Goal: Task Accomplishment & Management: Complete application form

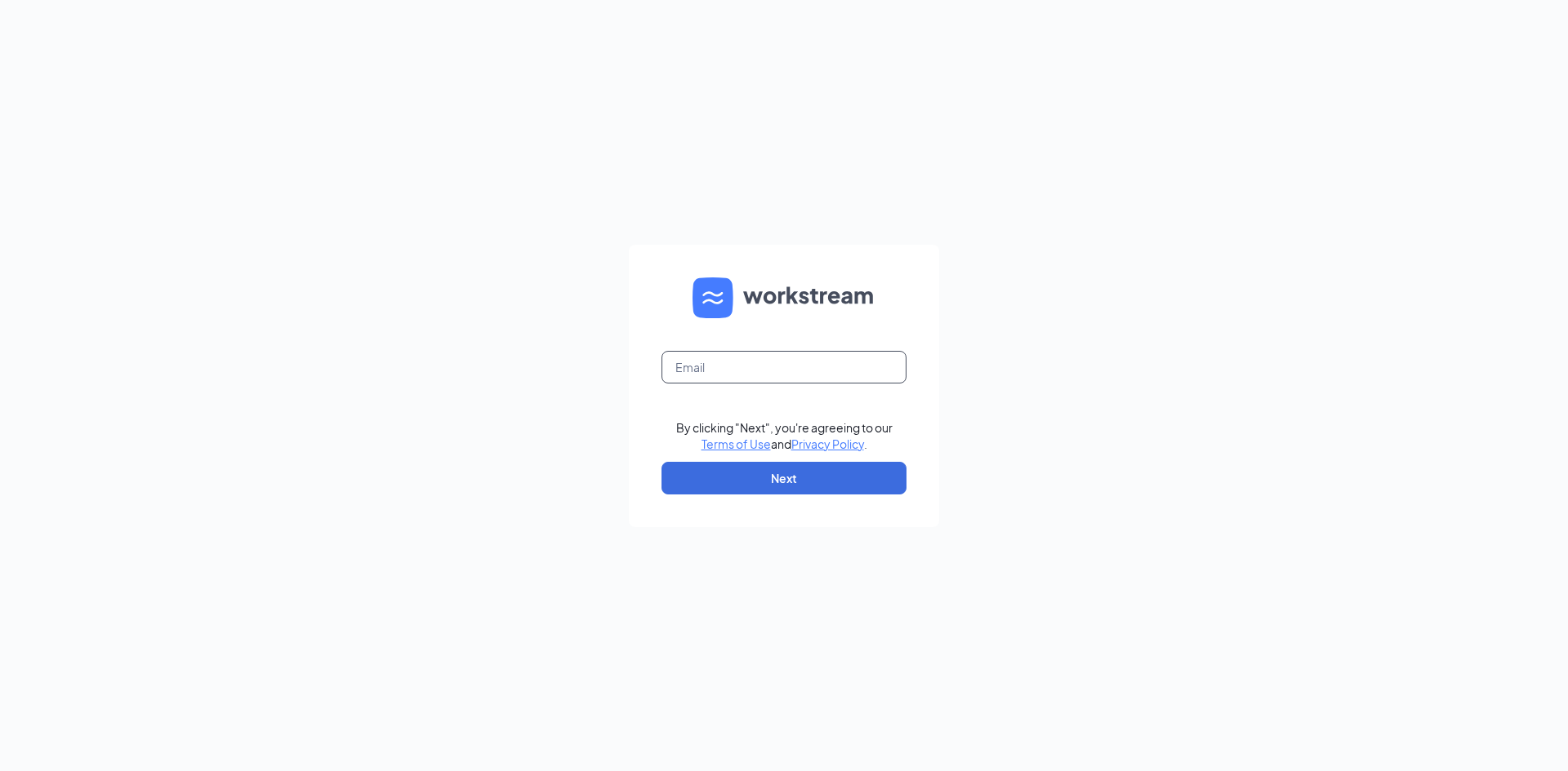
click at [857, 361] on input "text" at bounding box center [784, 366] width 245 height 32
type input "hr.cfasummer@gmail.com"
click at [795, 477] on button "Next" at bounding box center [784, 477] width 245 height 32
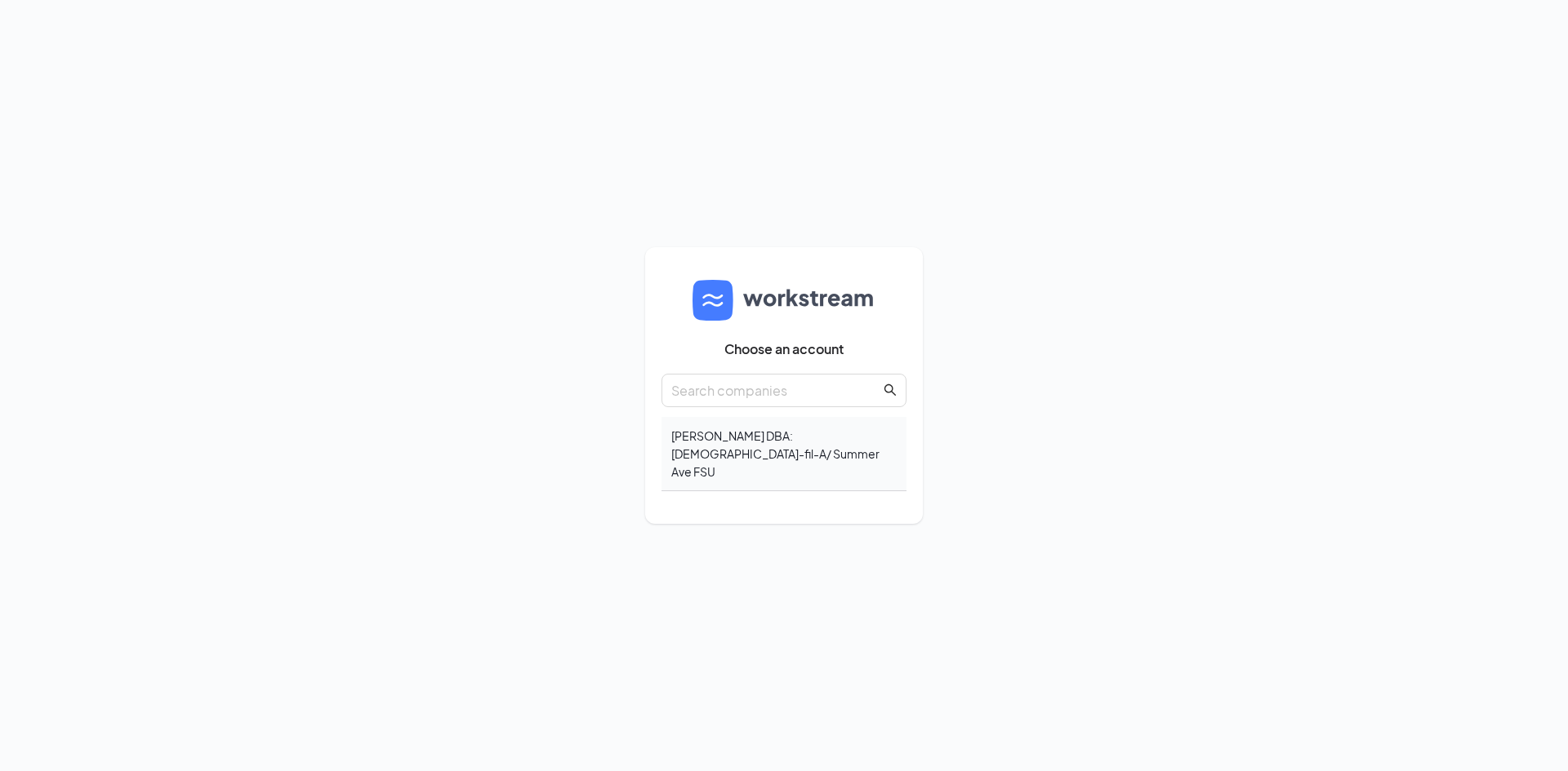
click at [824, 459] on div "Matthew Steven Pruitt DBA: Chick-fil-A/ Summer Ave FSU" at bounding box center [784, 454] width 245 height 74
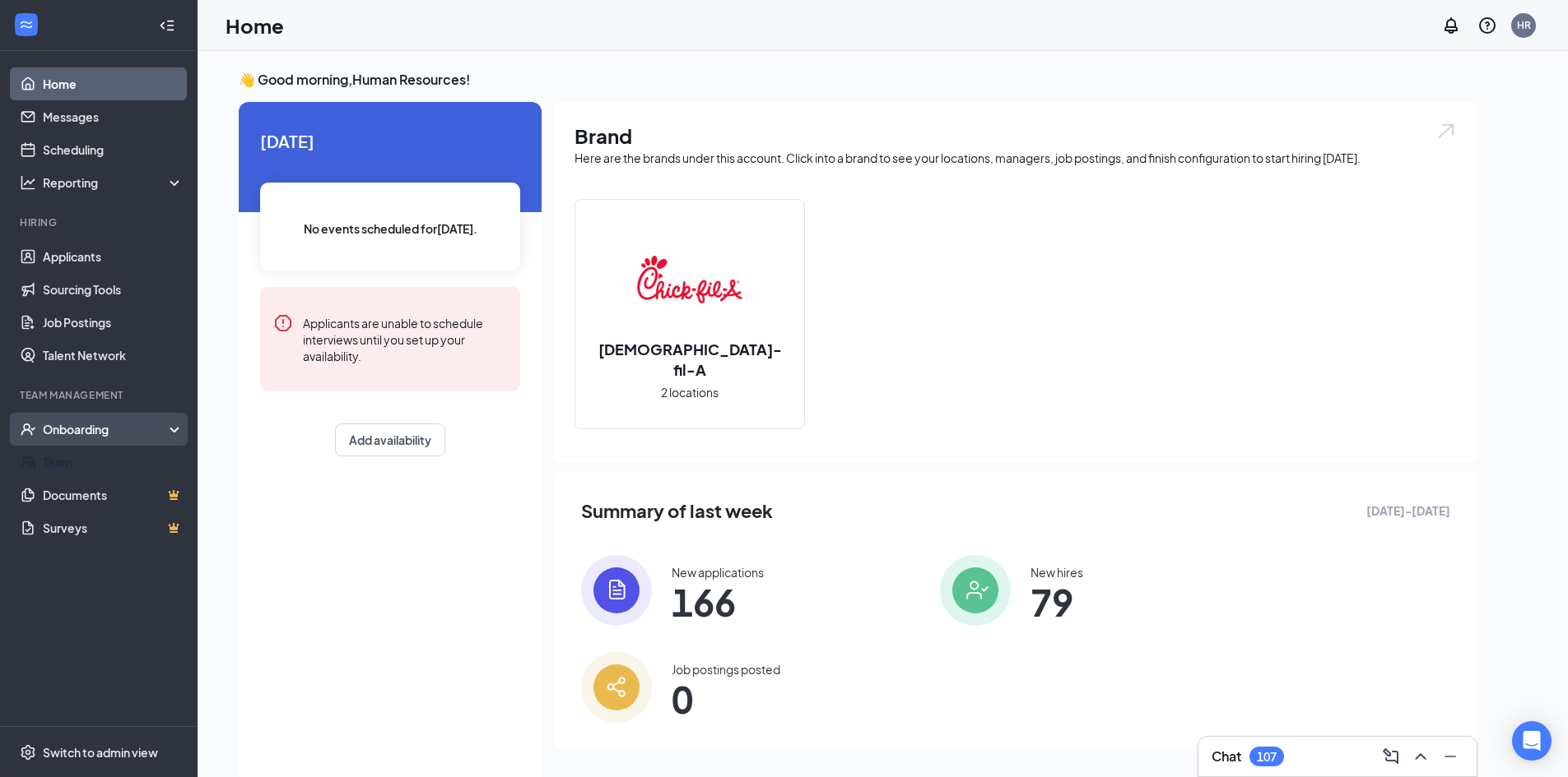
click at [115, 432] on div "Onboarding" at bounding box center [106, 429] width 127 height 17
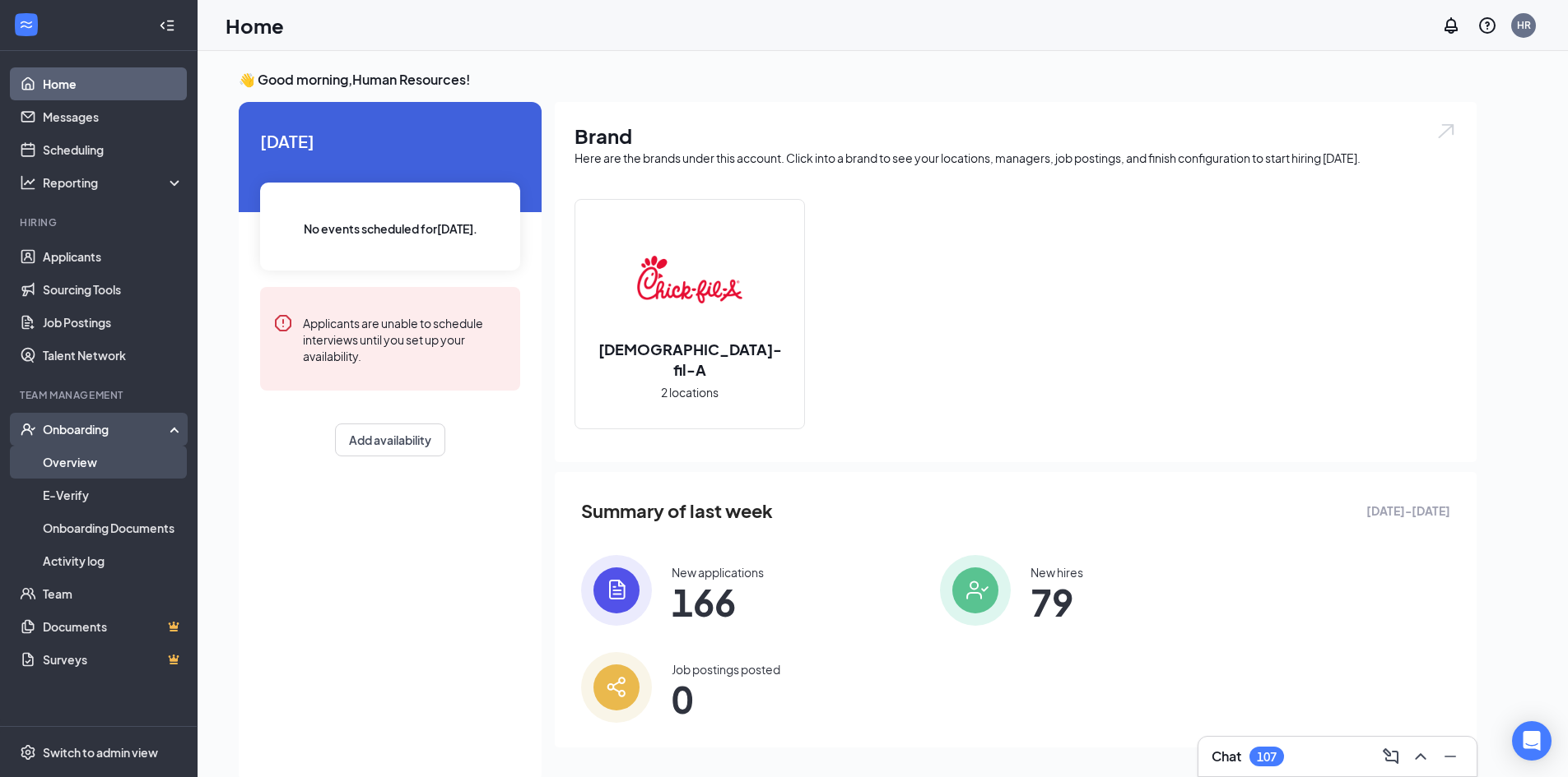
click at [103, 470] on link "Overview" at bounding box center [113, 462] width 141 height 33
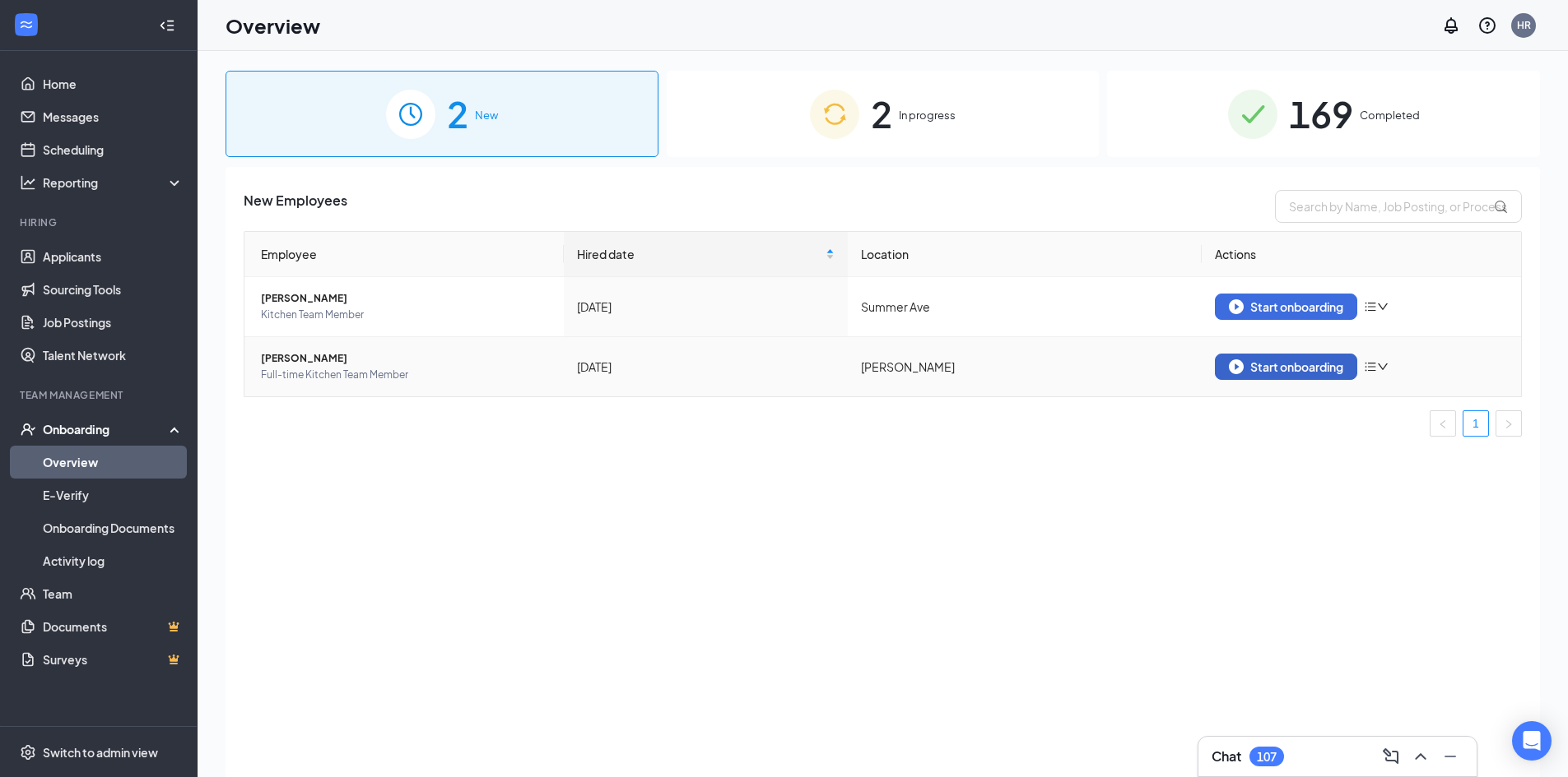
click at [1314, 363] on div "Start onboarding" at bounding box center [1285, 367] width 114 height 15
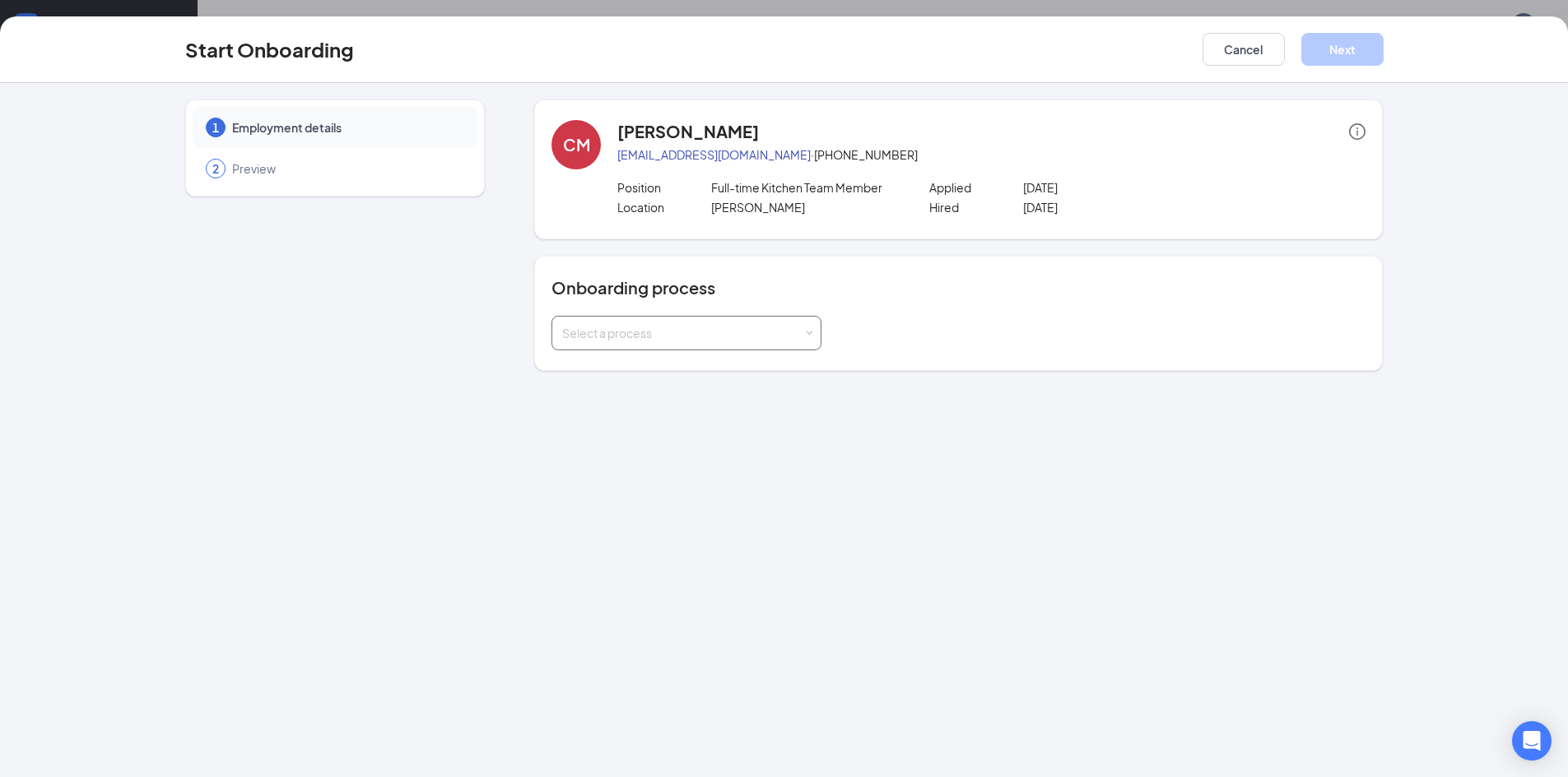
click at [776, 324] on div "Select a process" at bounding box center [686, 333] width 249 height 33
click at [750, 366] on li "Onboarding" at bounding box center [686, 368] width 270 height 30
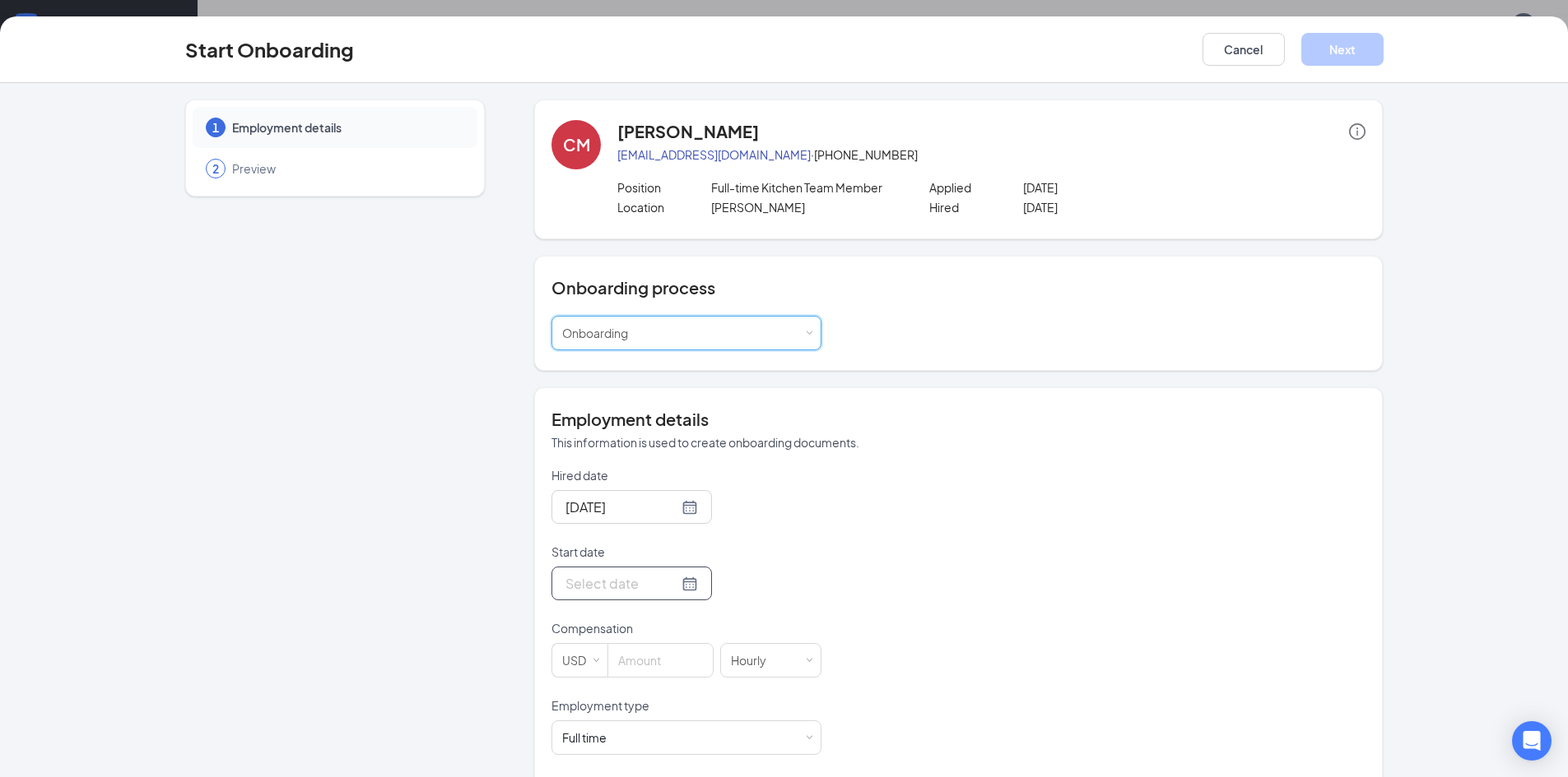
click at [670, 614] on form "Hired date [DATE] Start date Compensation USD [DEMOGRAPHIC_DATA] Employment typ…" at bounding box center [686, 735] width 270 height 538
click at [671, 589] on div at bounding box center [631, 584] width 133 height 21
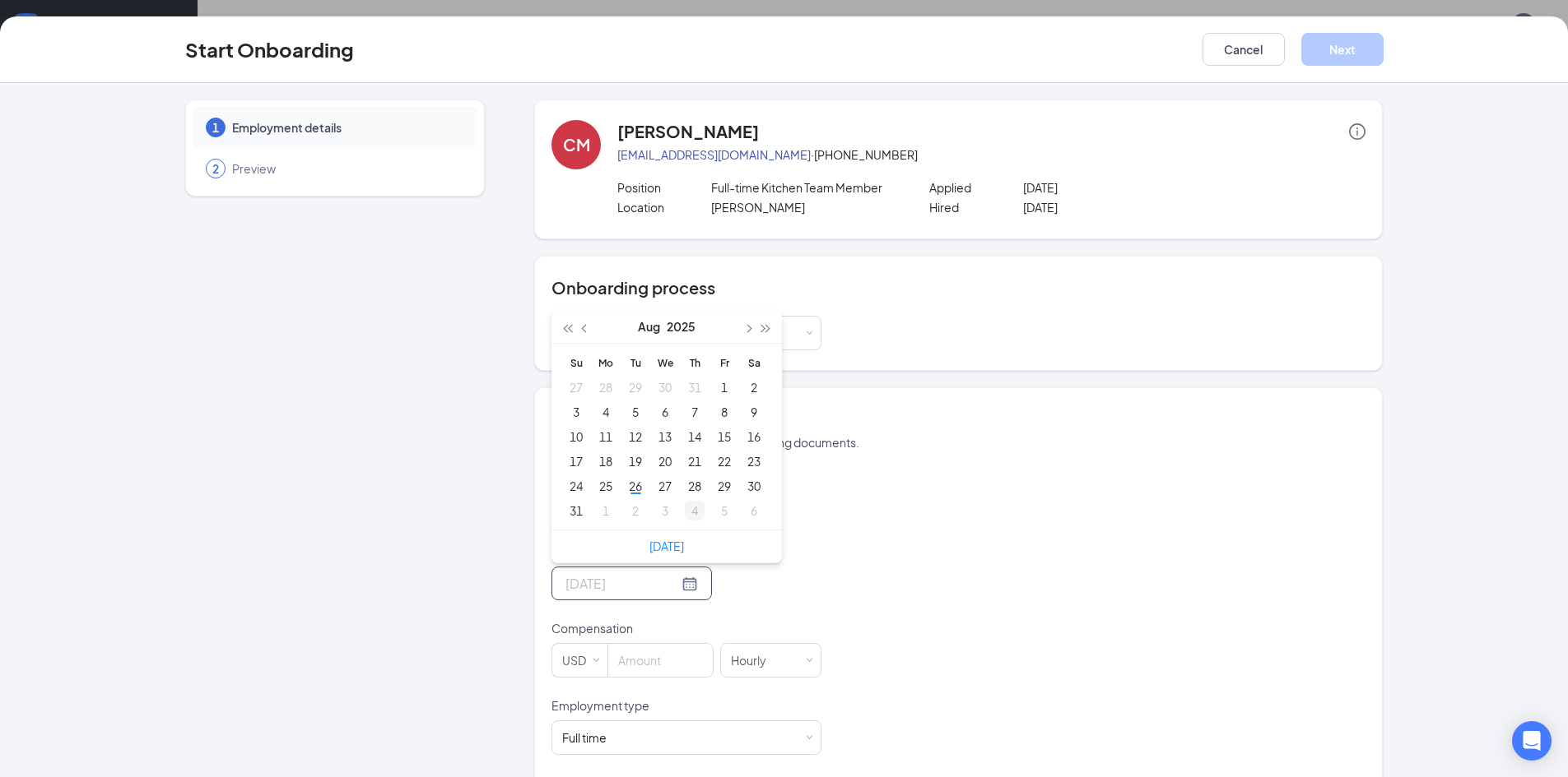
type input "[DATE]"
click at [686, 510] on div "4" at bounding box center [695, 511] width 20 height 20
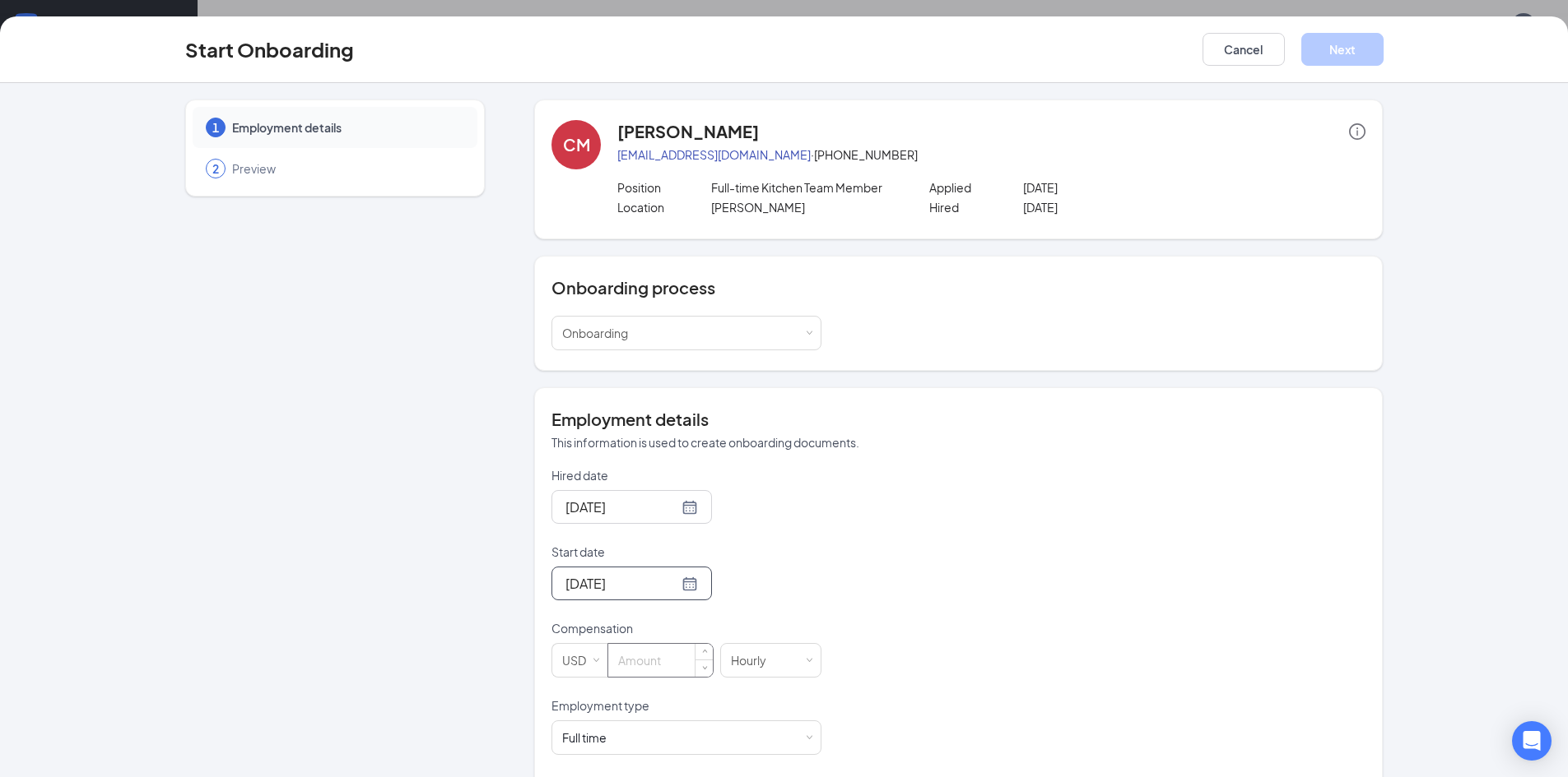
click at [674, 661] on input at bounding box center [660, 660] width 104 height 33
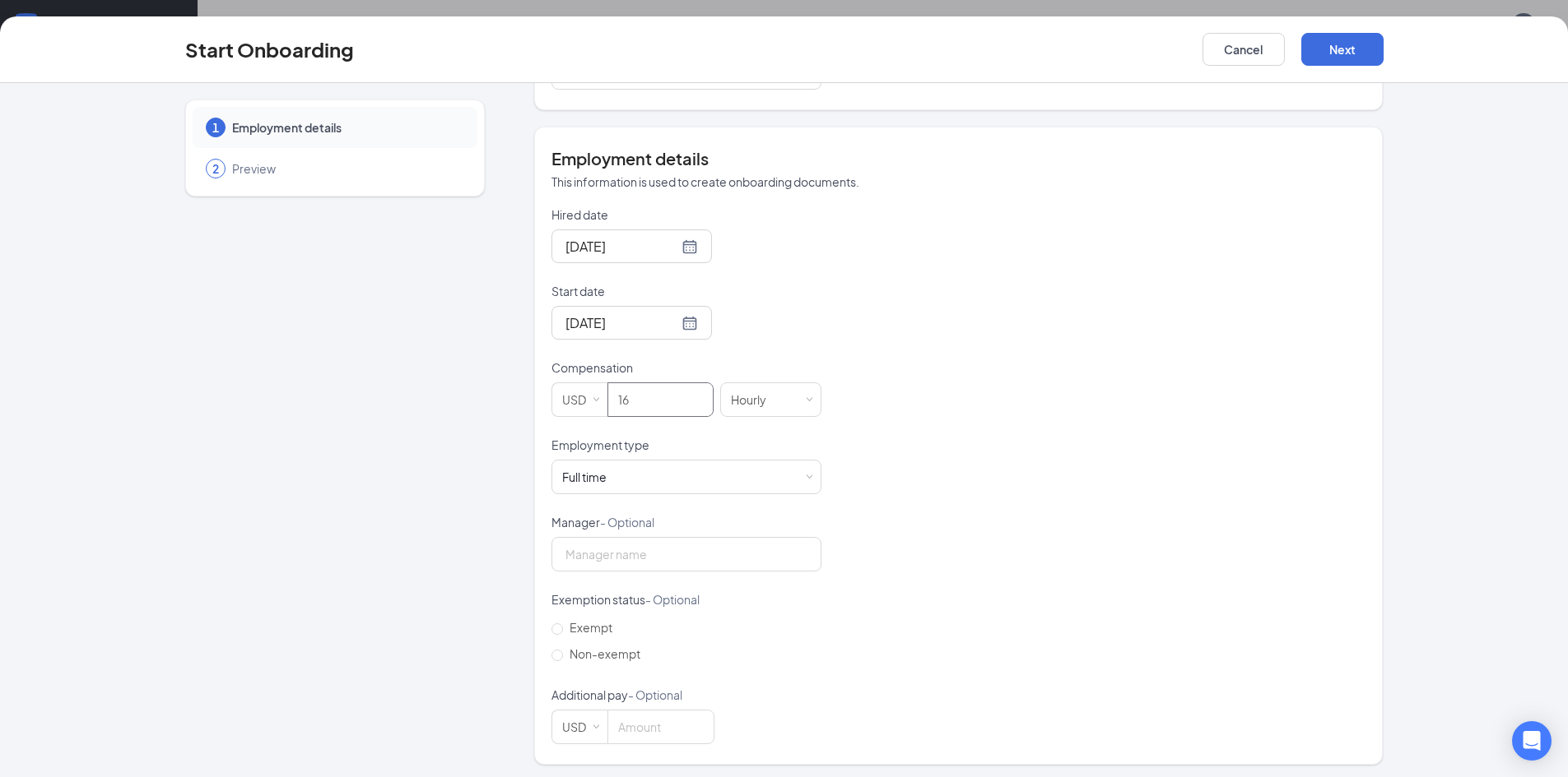
scroll to position [265, 0]
type input "16"
click at [622, 645] on span "Non-exempt" at bounding box center [605, 650] width 84 height 15
click at [563, 646] on input "Non-exempt" at bounding box center [557, 652] width 12 height 12
radio input "true"
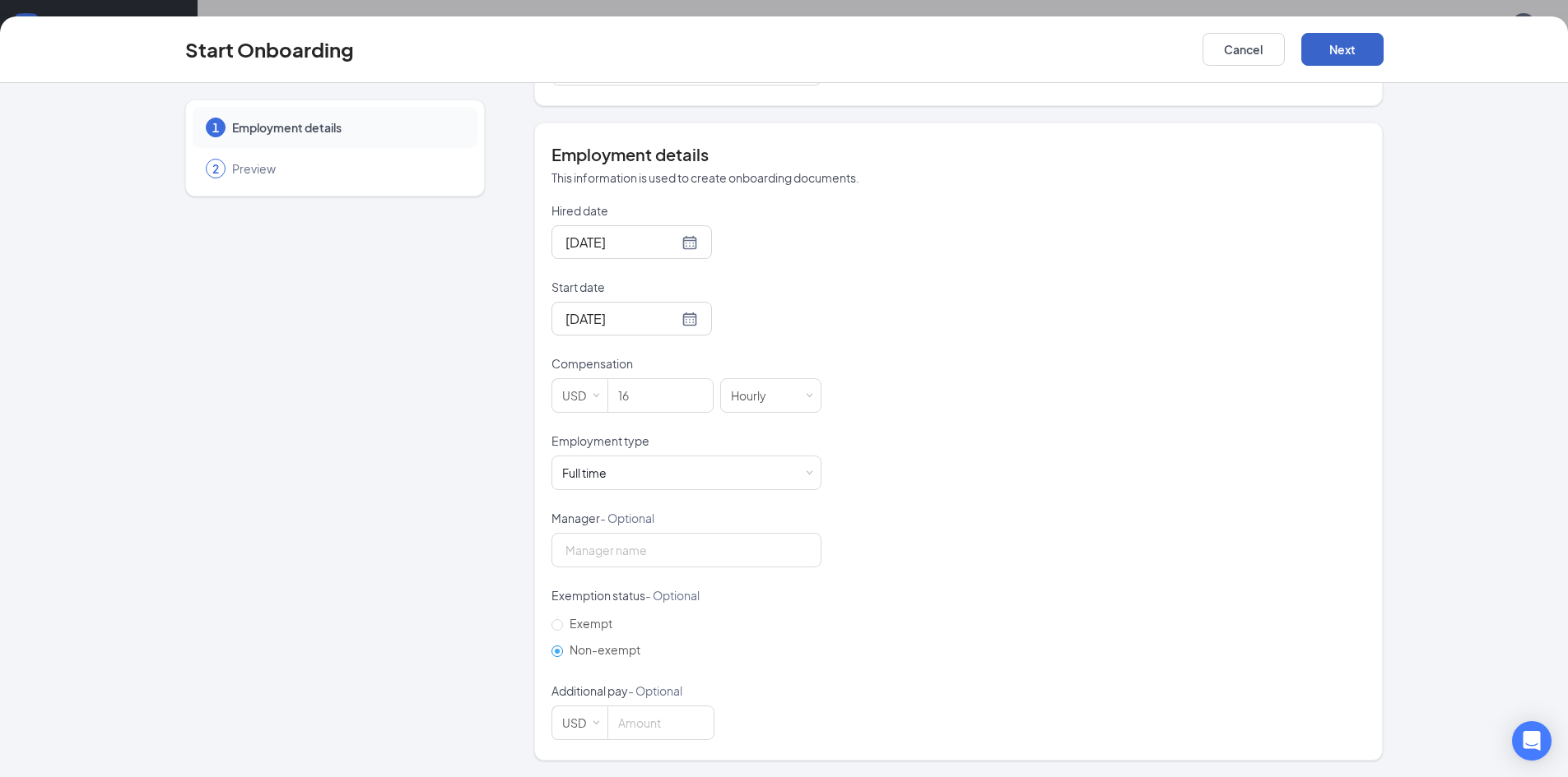
click at [1339, 45] on button "Next" at bounding box center [1342, 48] width 83 height 33
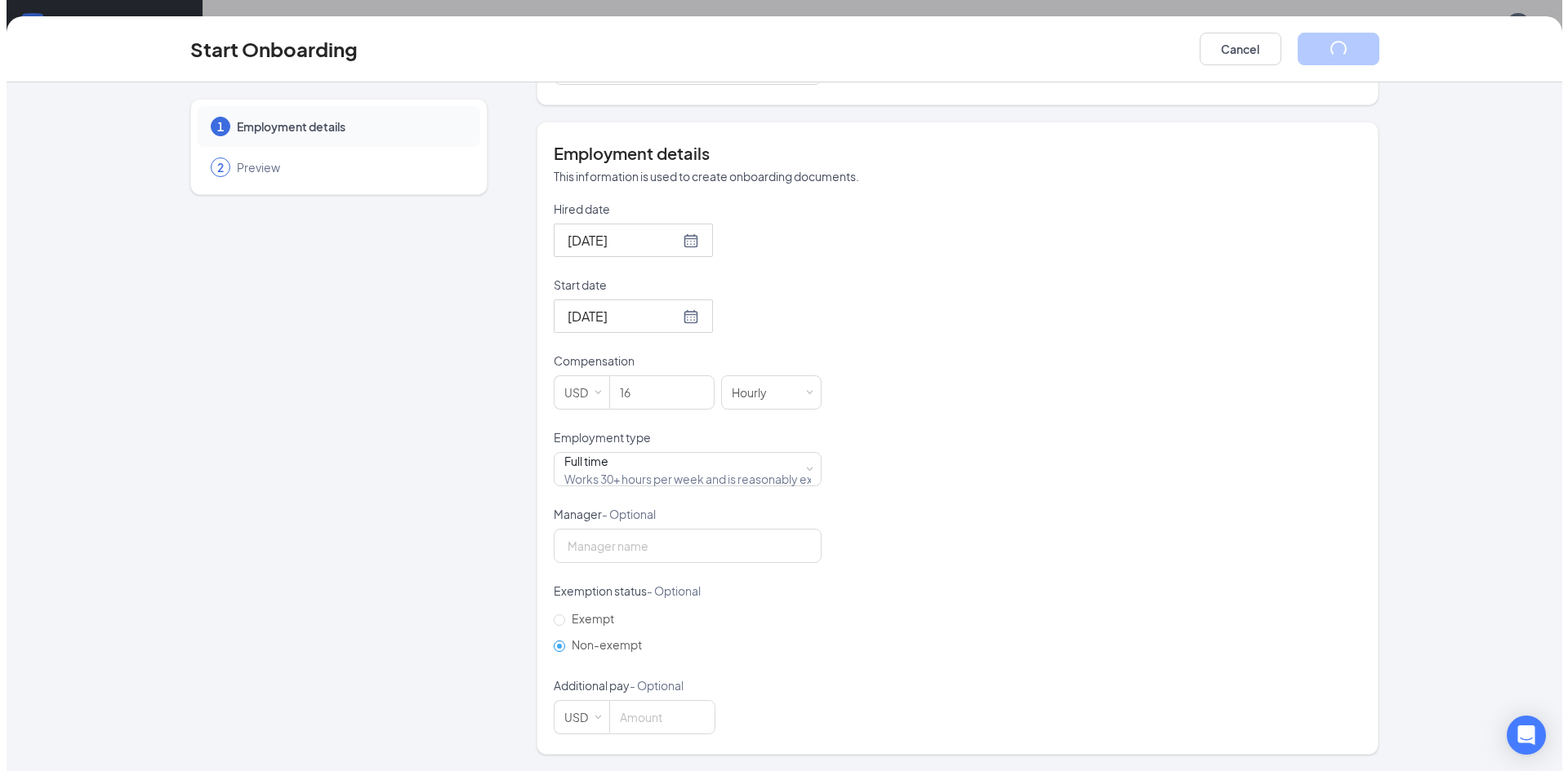
scroll to position [0, 0]
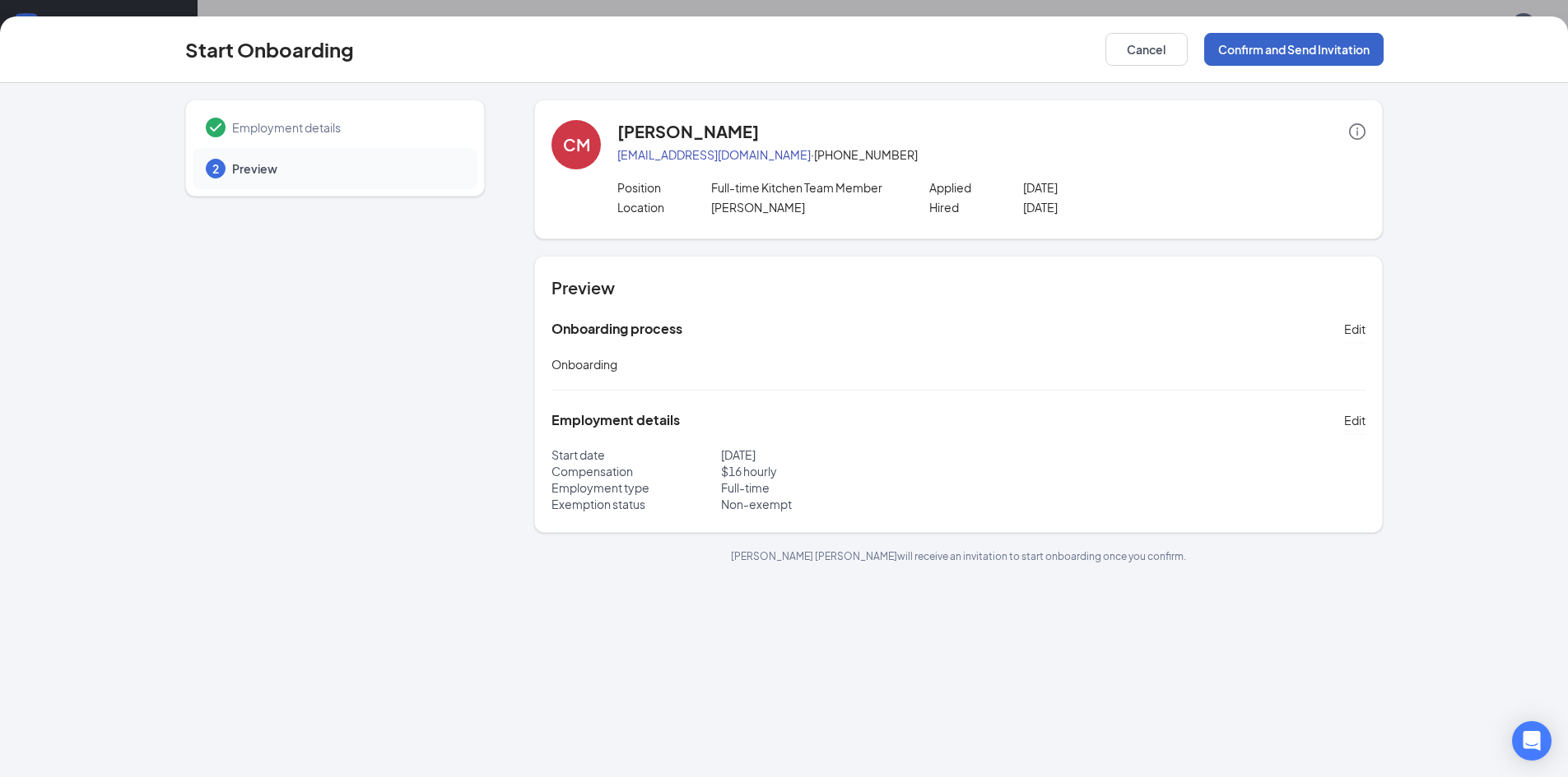
click at [1339, 45] on button "Confirm and Send Invitation" at bounding box center [1294, 48] width 179 height 33
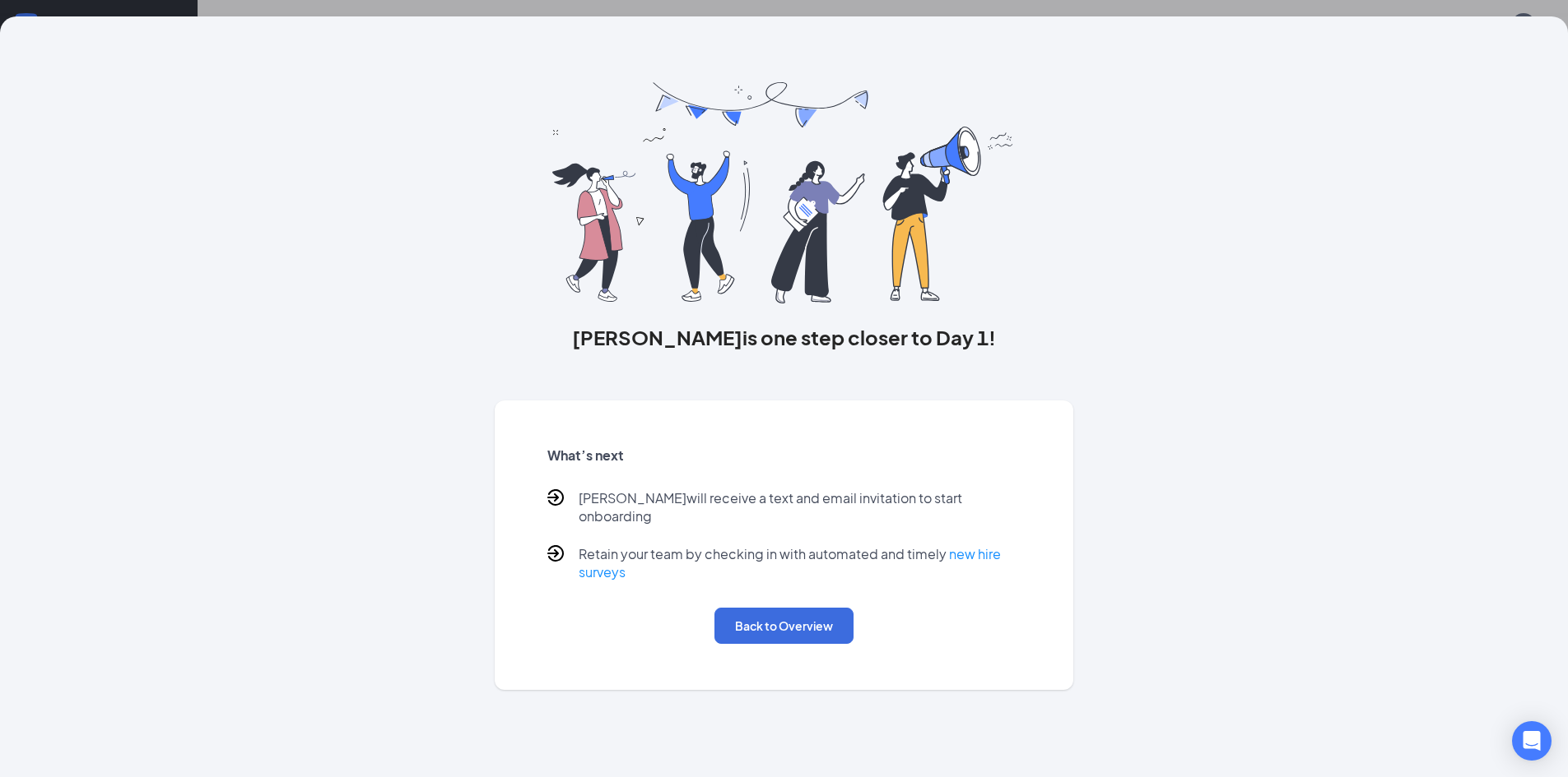
click at [962, 9] on div "[PERSON_NAME] is one step closer to Day 1! What’s next [PERSON_NAME] will recei…" at bounding box center [784, 388] width 1568 height 777
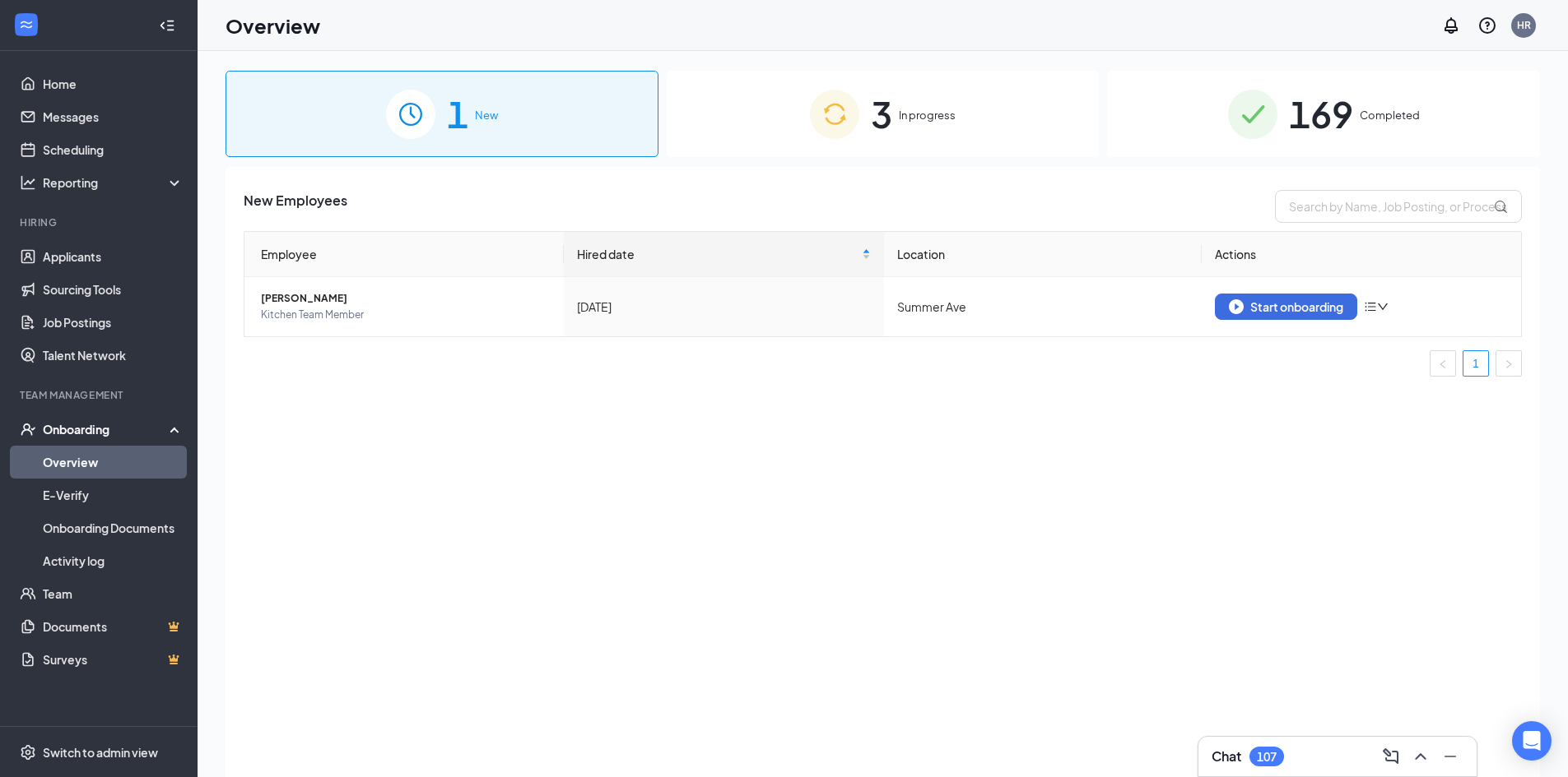
click at [882, 137] on span "3" at bounding box center [882, 114] width 22 height 57
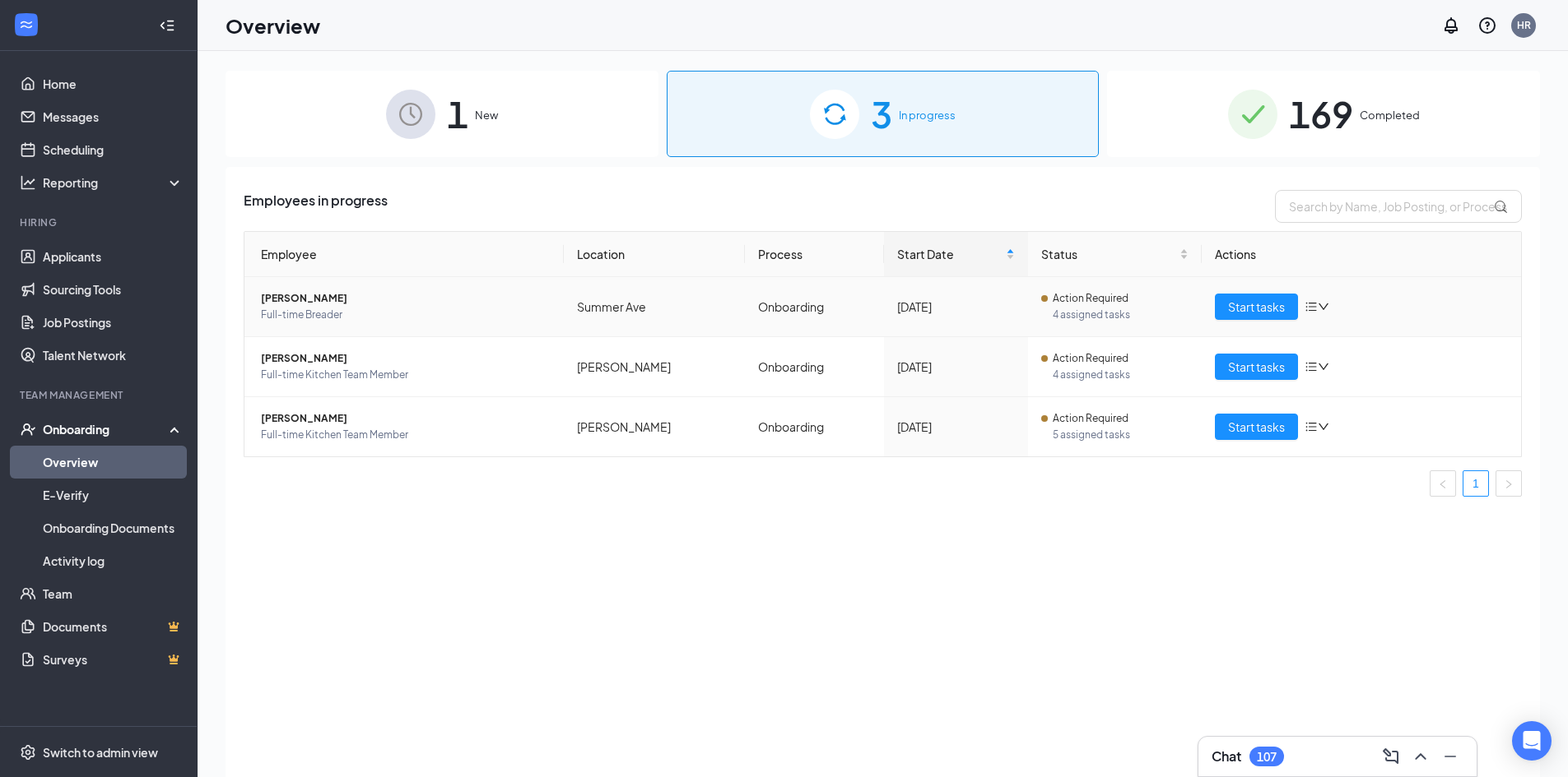
click at [1308, 308] on icon "bars" at bounding box center [1311, 307] width 13 height 13
click at [1354, 407] on div "Remove from onboarding" at bounding box center [1404, 414] width 178 height 17
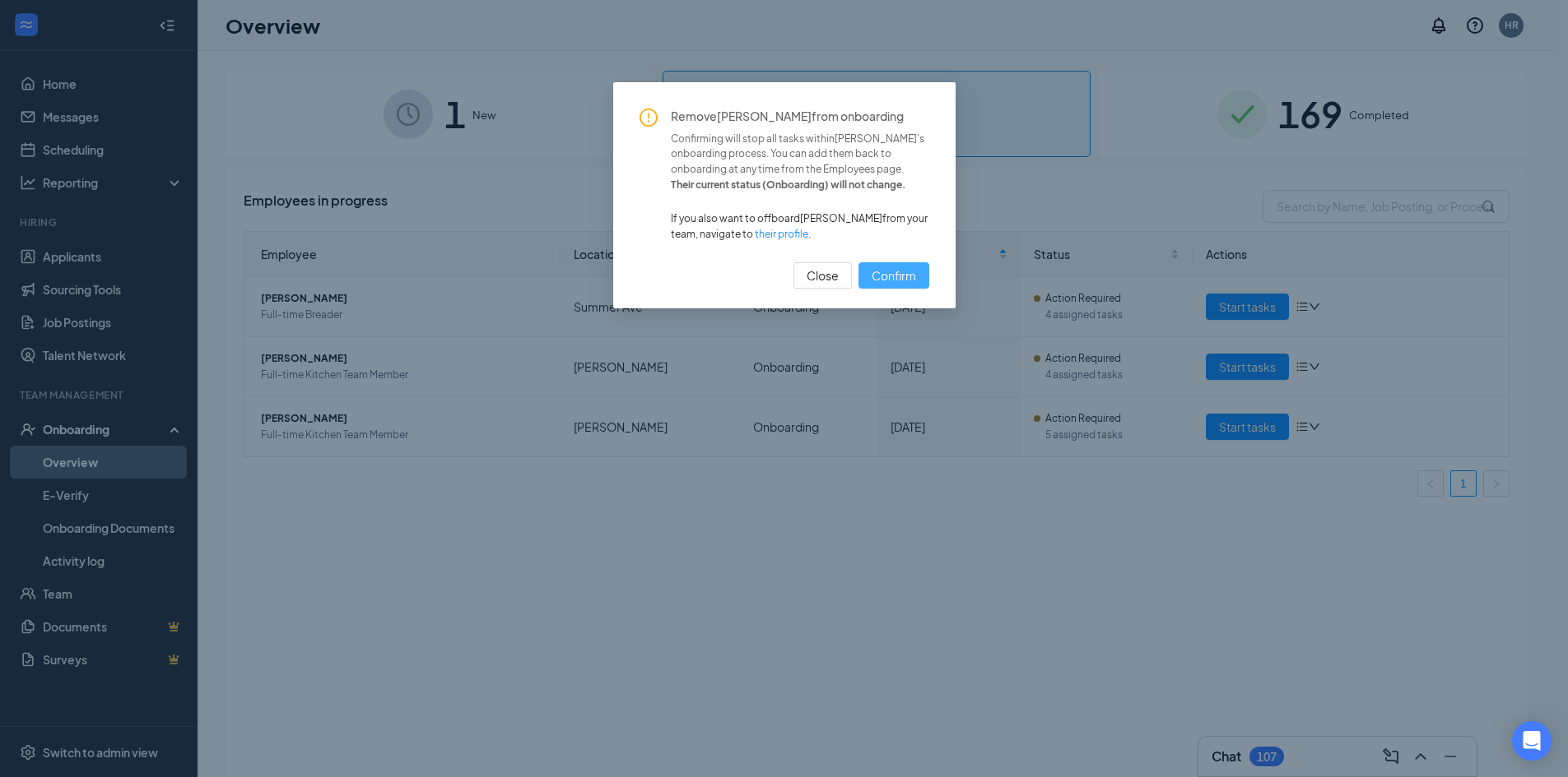
click at [897, 273] on span "Confirm" at bounding box center [893, 276] width 44 height 18
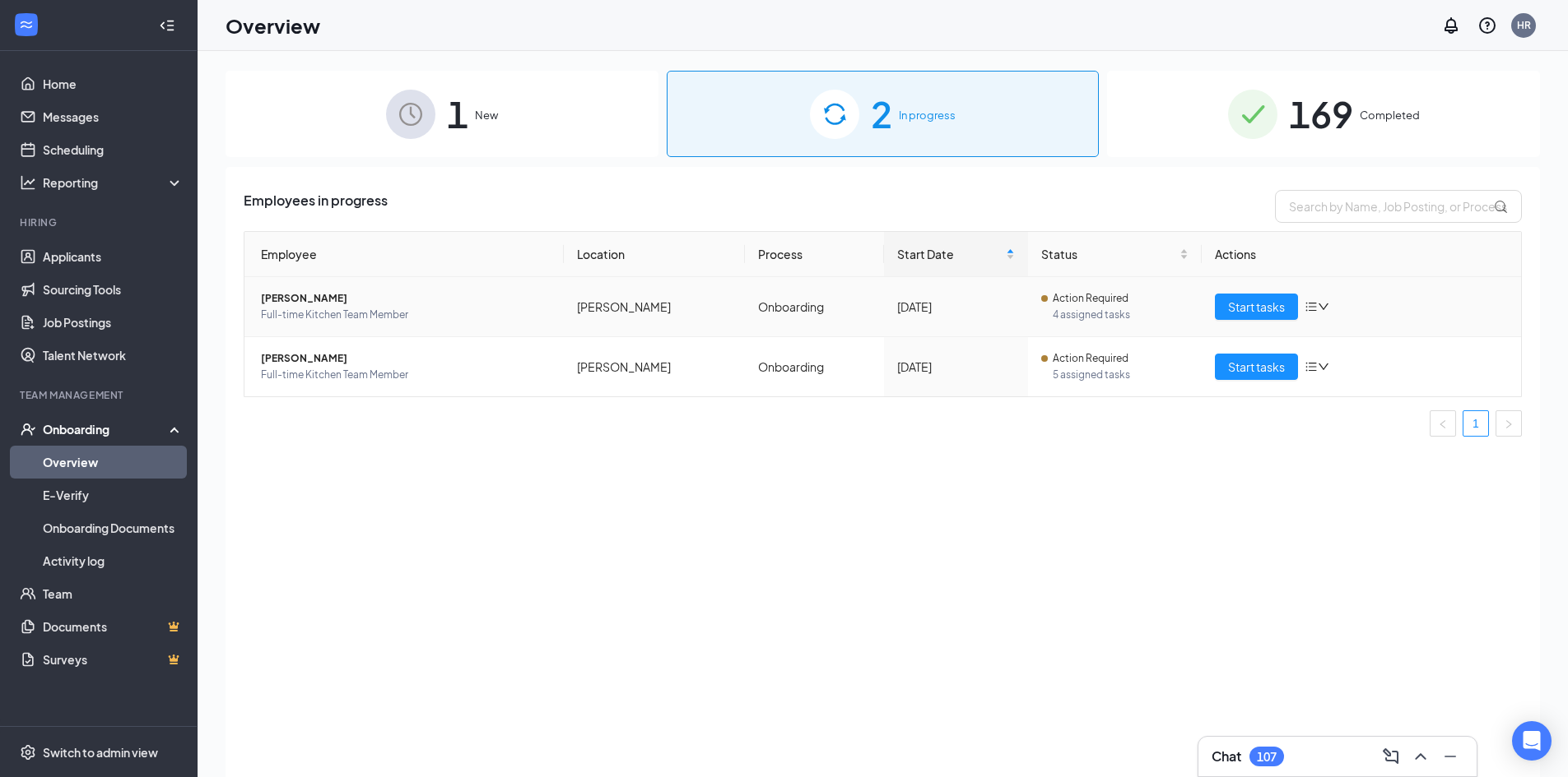
click at [1315, 304] on icon "bars" at bounding box center [1311, 307] width 13 height 13
click at [1375, 419] on div "Remove from onboarding" at bounding box center [1404, 414] width 178 height 17
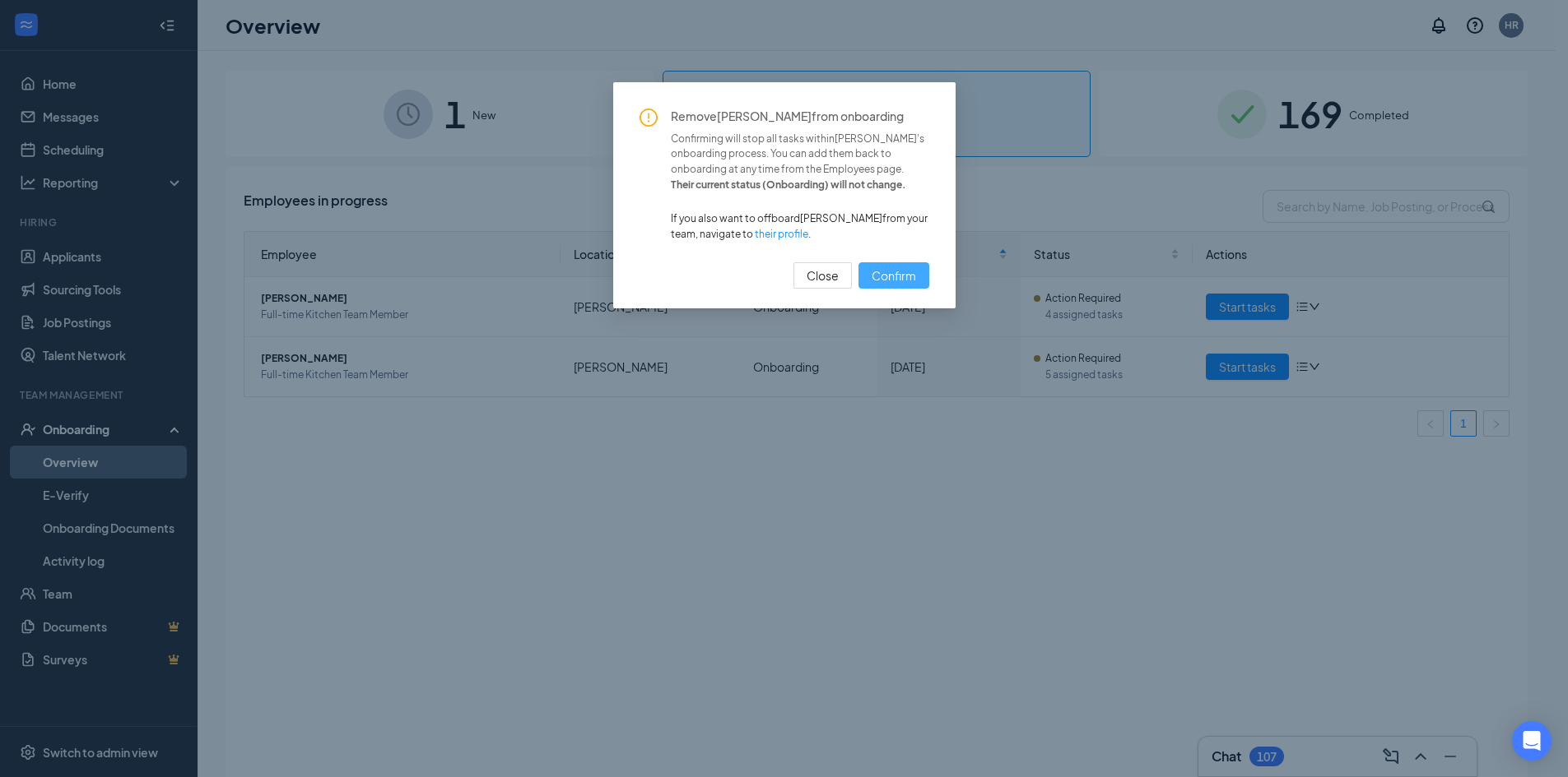
click at [912, 280] on span "Confirm" at bounding box center [893, 276] width 44 height 18
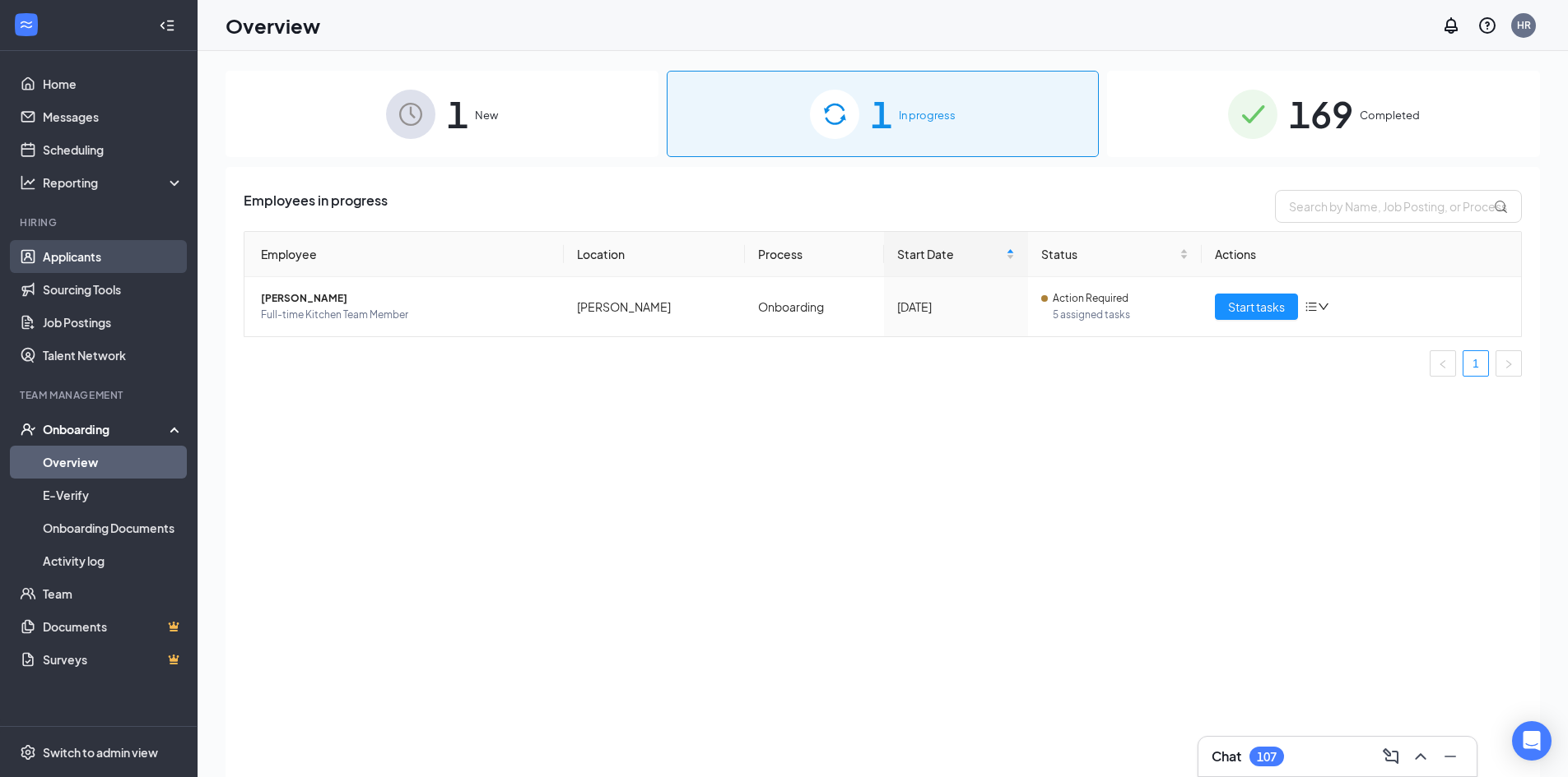
click at [92, 263] on link "Applicants" at bounding box center [113, 256] width 141 height 33
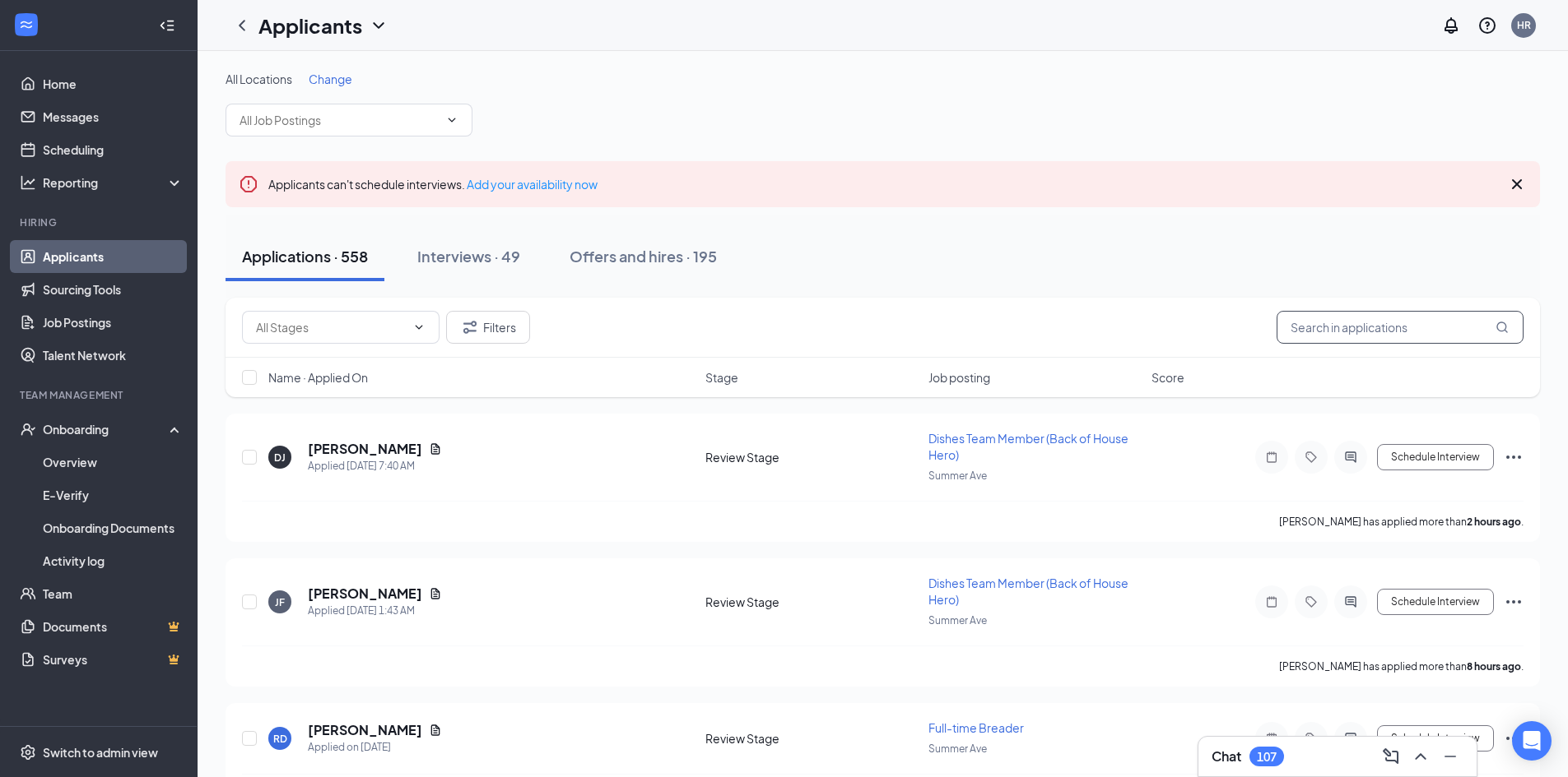
click at [1319, 326] on input "text" at bounding box center [1400, 327] width 247 height 33
type input "[DEMOGRAPHIC_DATA]"
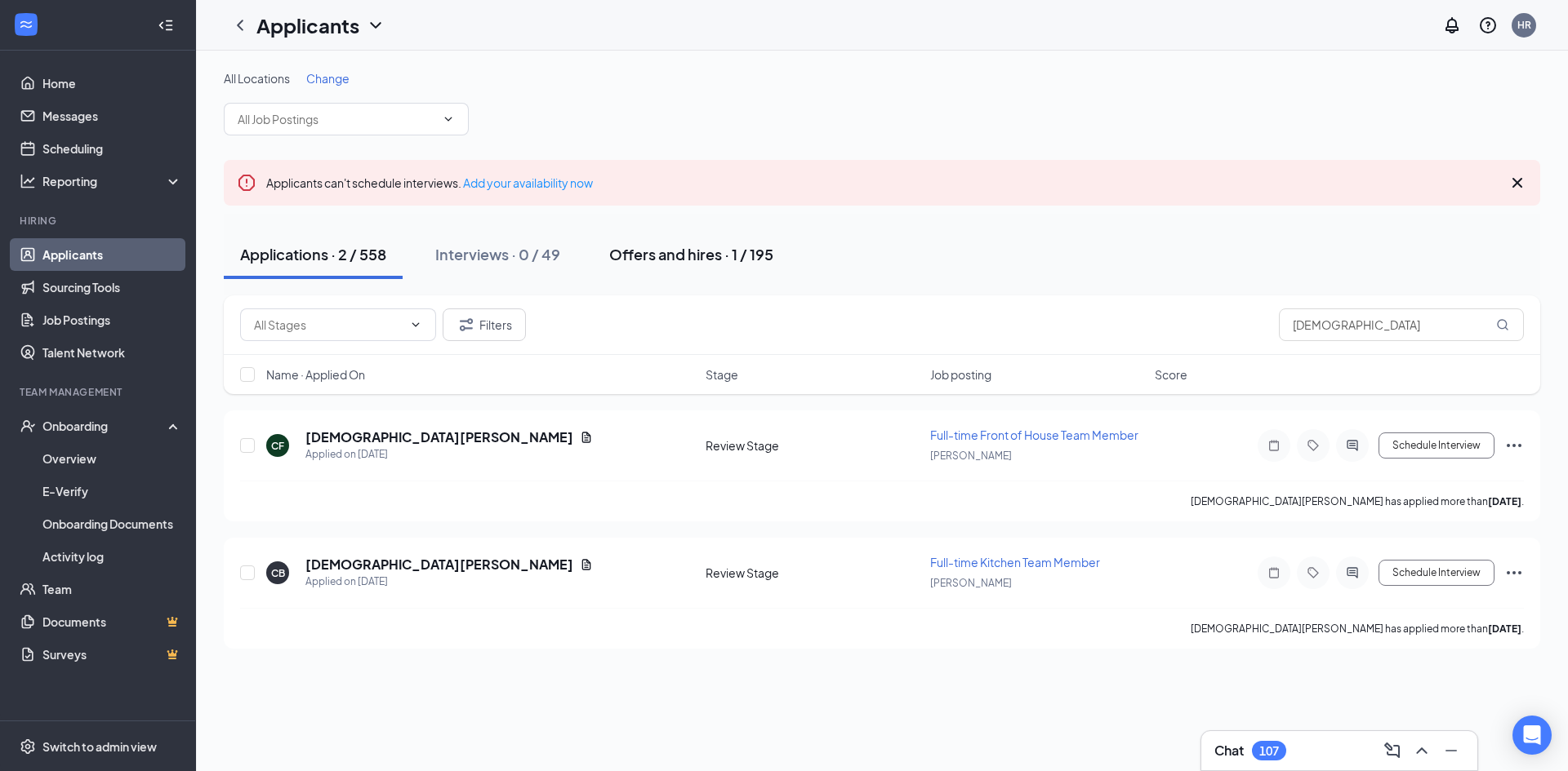
click at [736, 250] on div "Offers and hires · 1 / 195" at bounding box center [691, 254] width 164 height 21
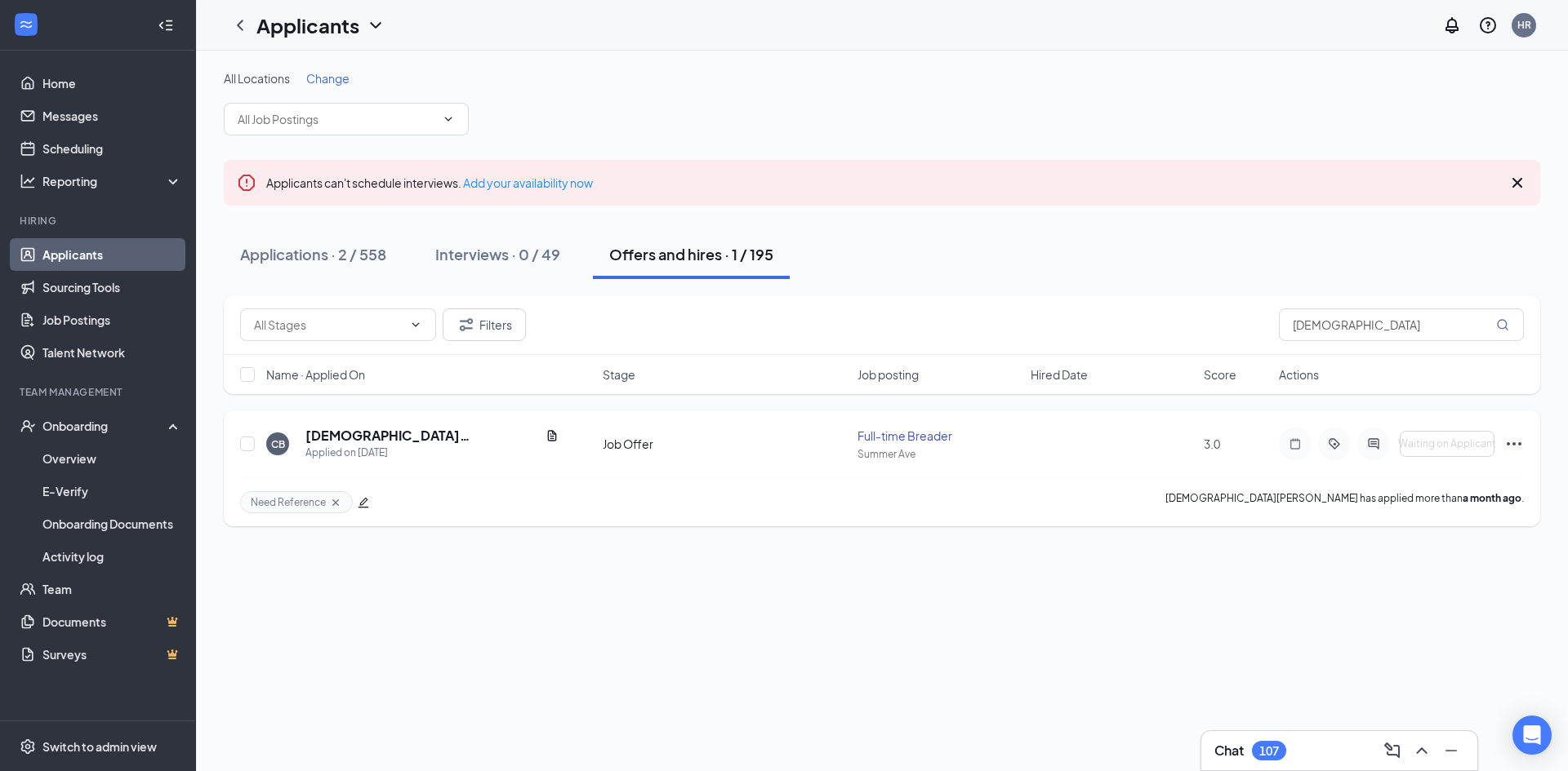
click at [1518, 445] on icon "Ellipses" at bounding box center [1514, 444] width 20 height 20
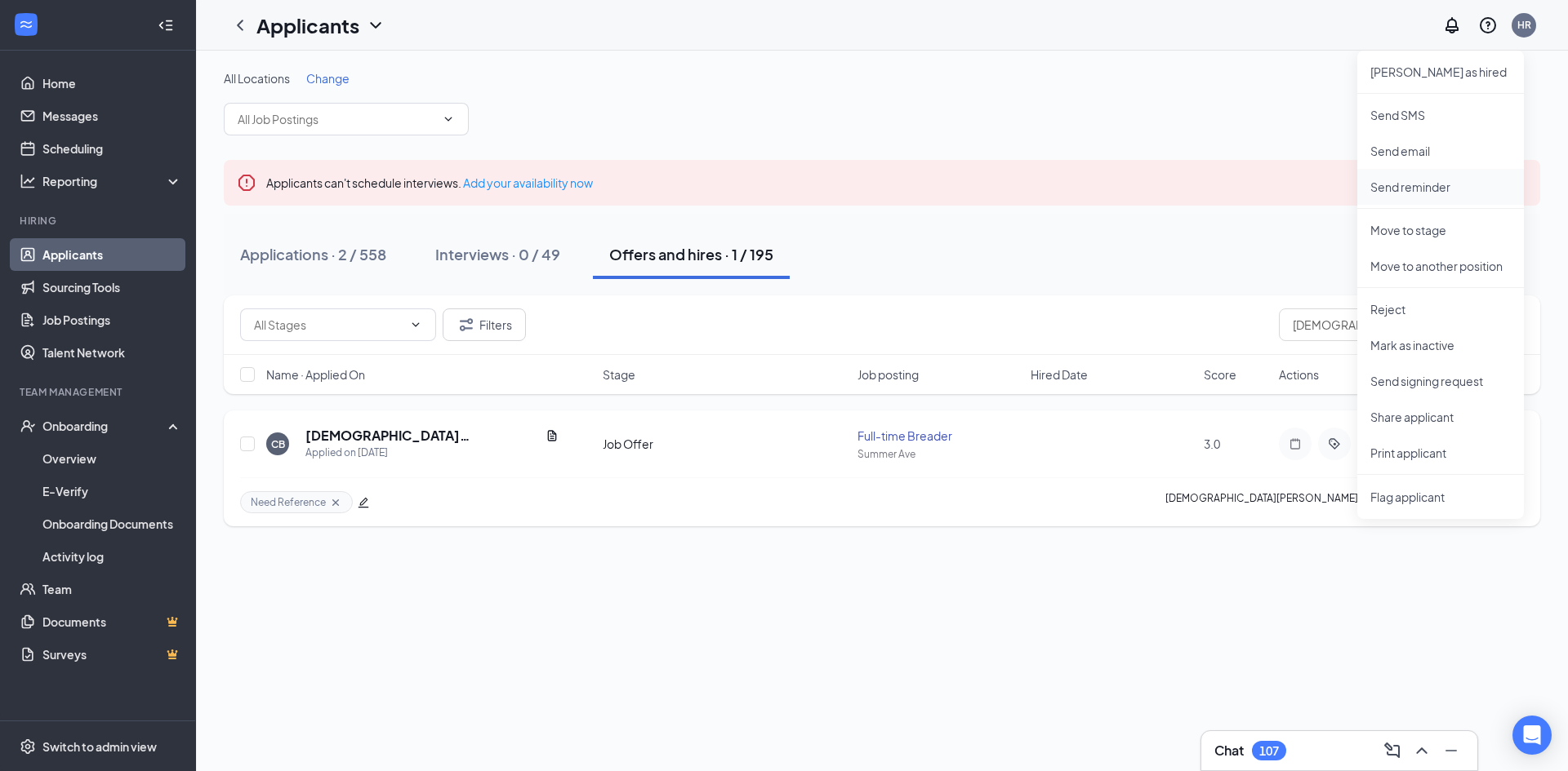
click at [1412, 190] on p "Send reminder" at bounding box center [1441, 187] width 141 height 17
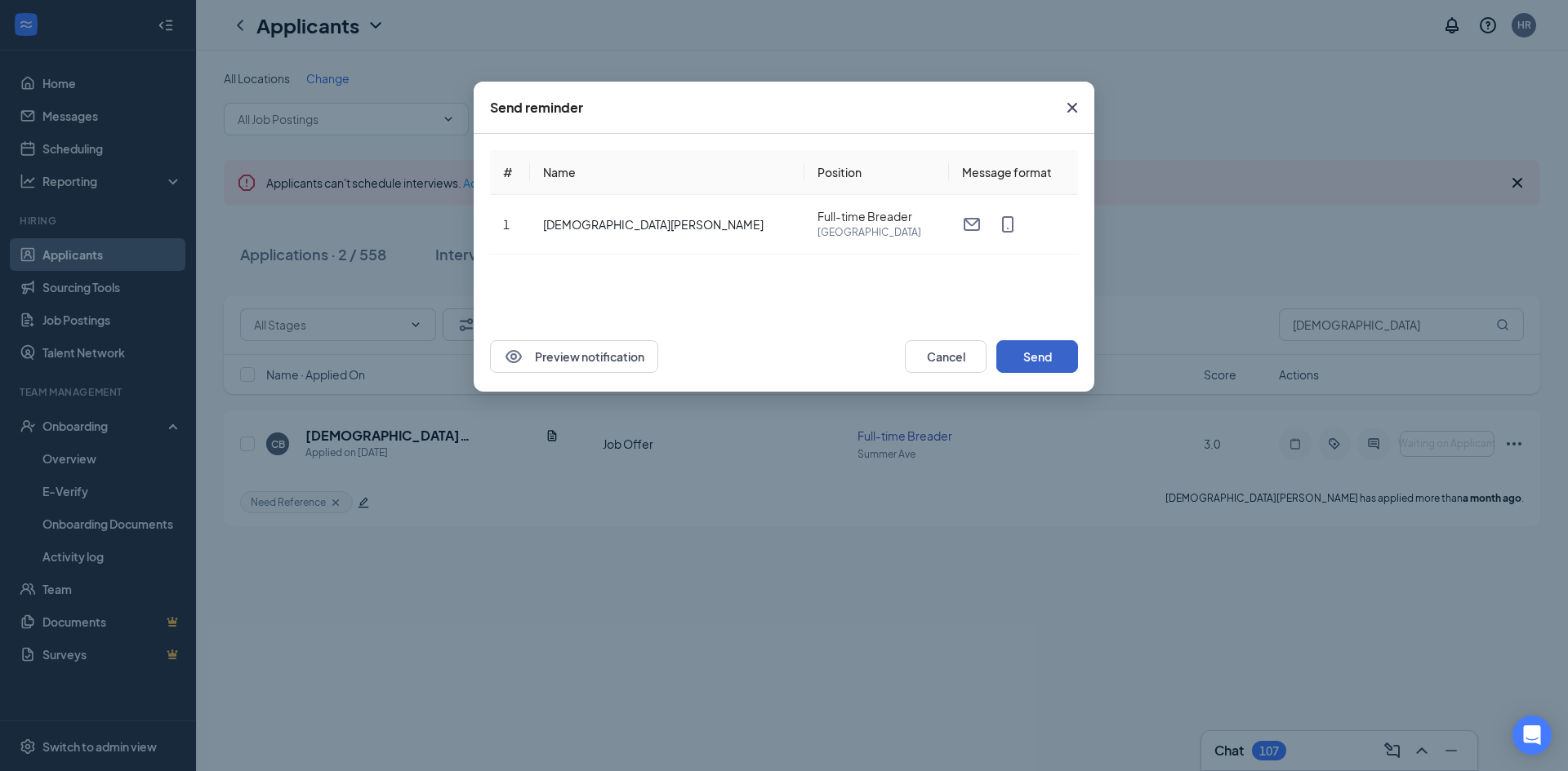
click at [1019, 362] on button "Send" at bounding box center [1037, 356] width 82 height 32
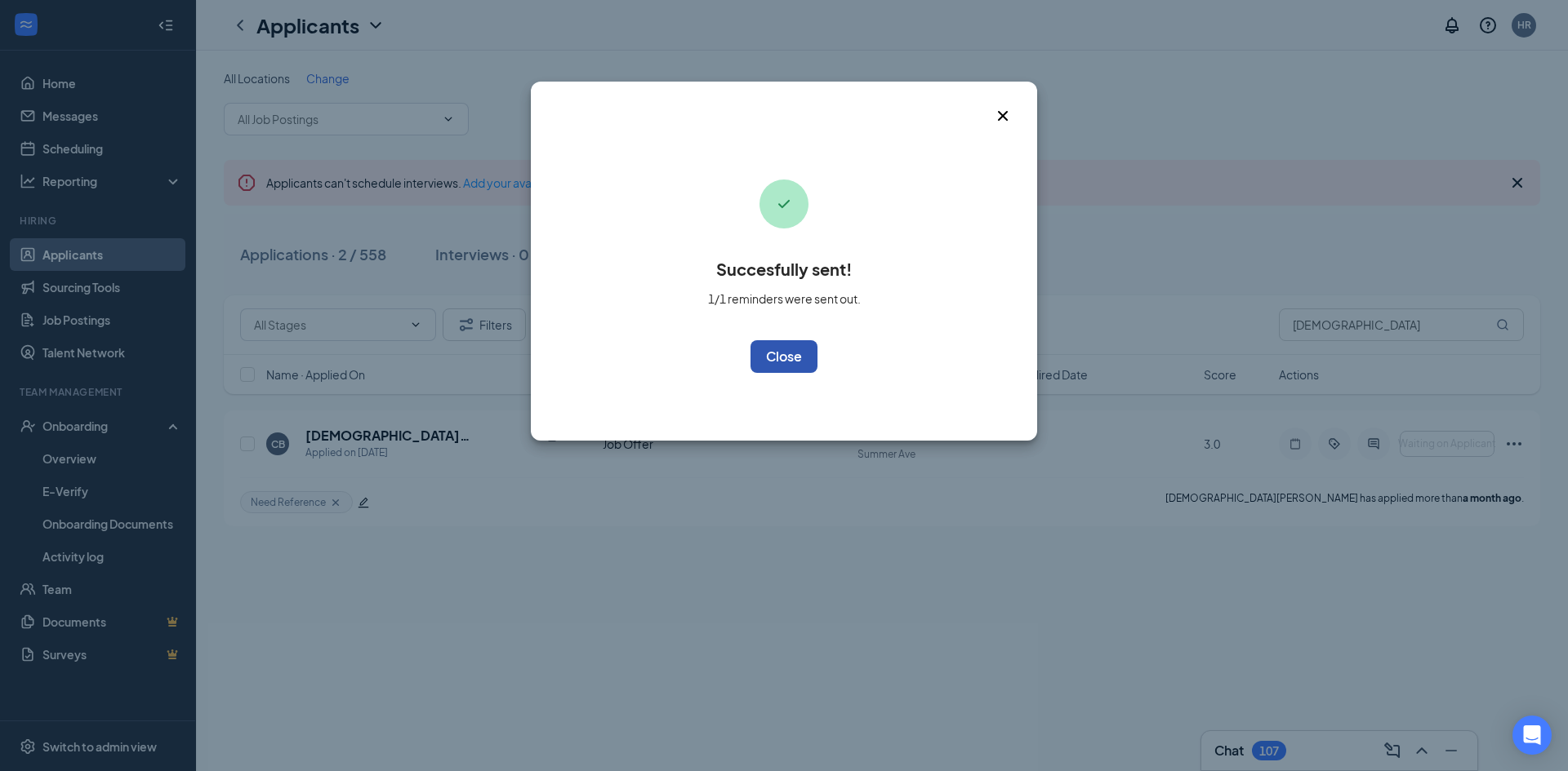
click at [809, 354] on button "OK" at bounding box center [784, 356] width 67 height 32
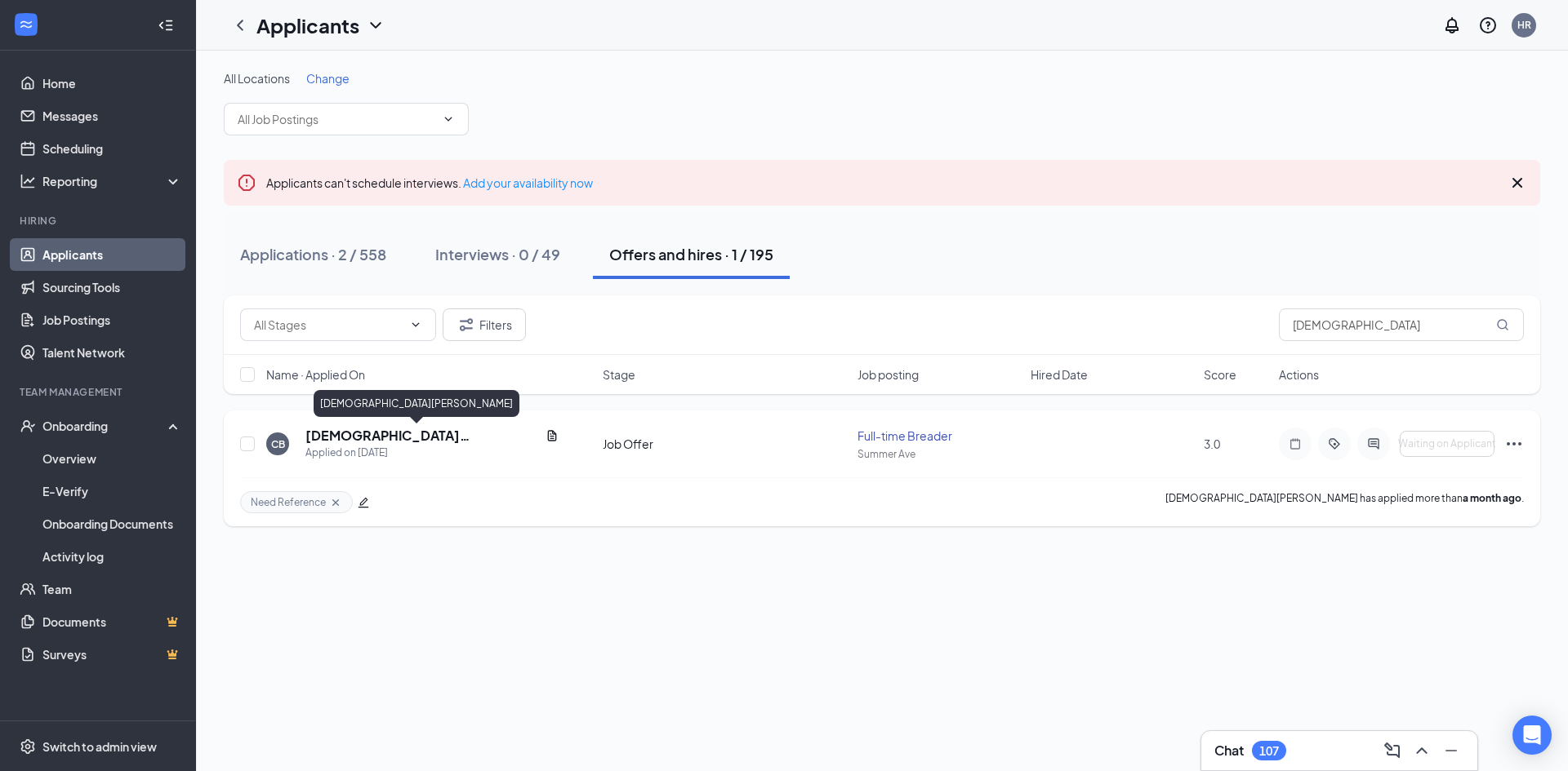
click at [323, 434] on h5 "[DEMOGRAPHIC_DATA][PERSON_NAME]" at bounding box center [422, 436] width 233 height 18
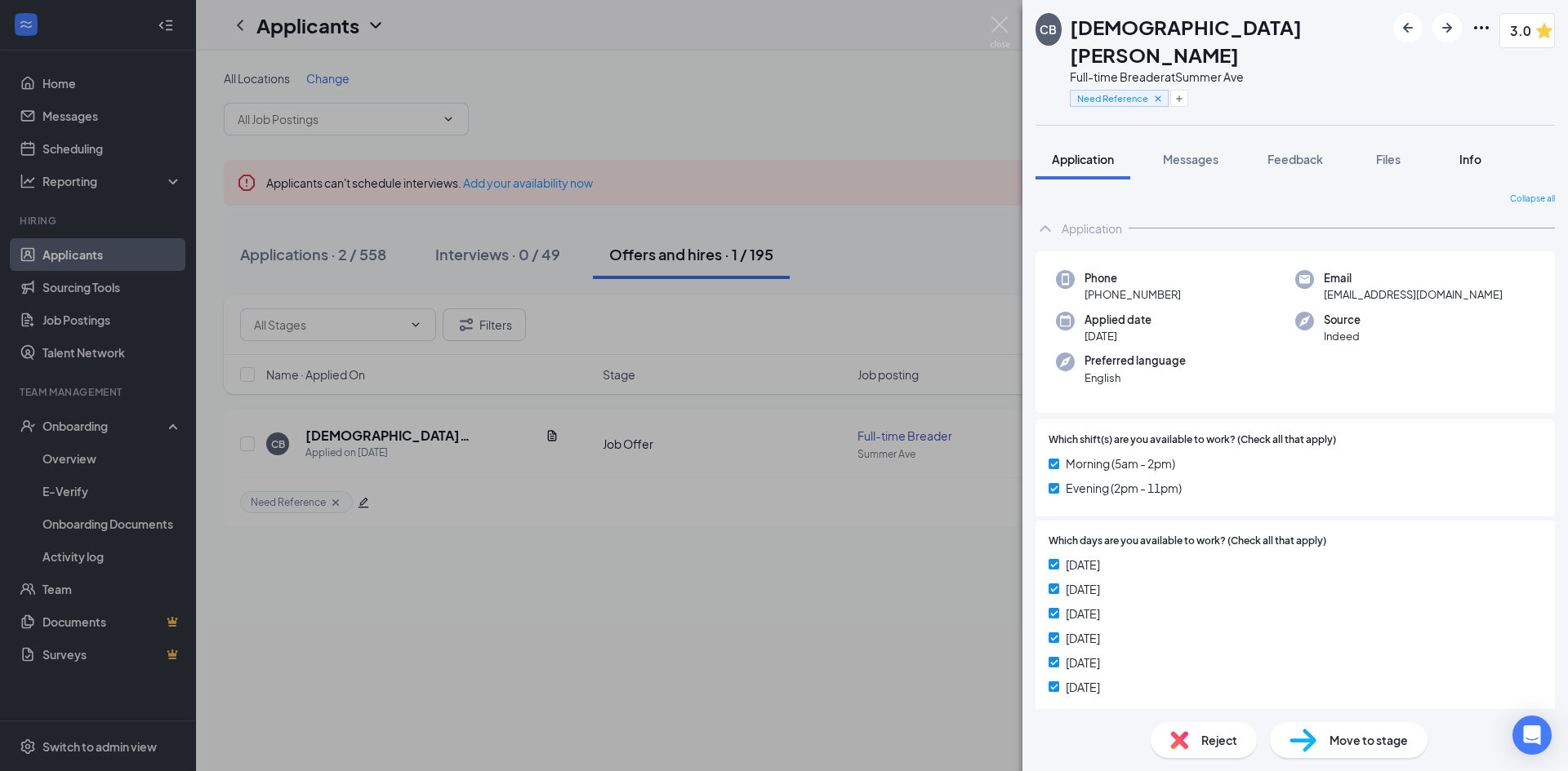
click at [1480, 151] on div "Info" at bounding box center [1469, 160] width 32 height 17
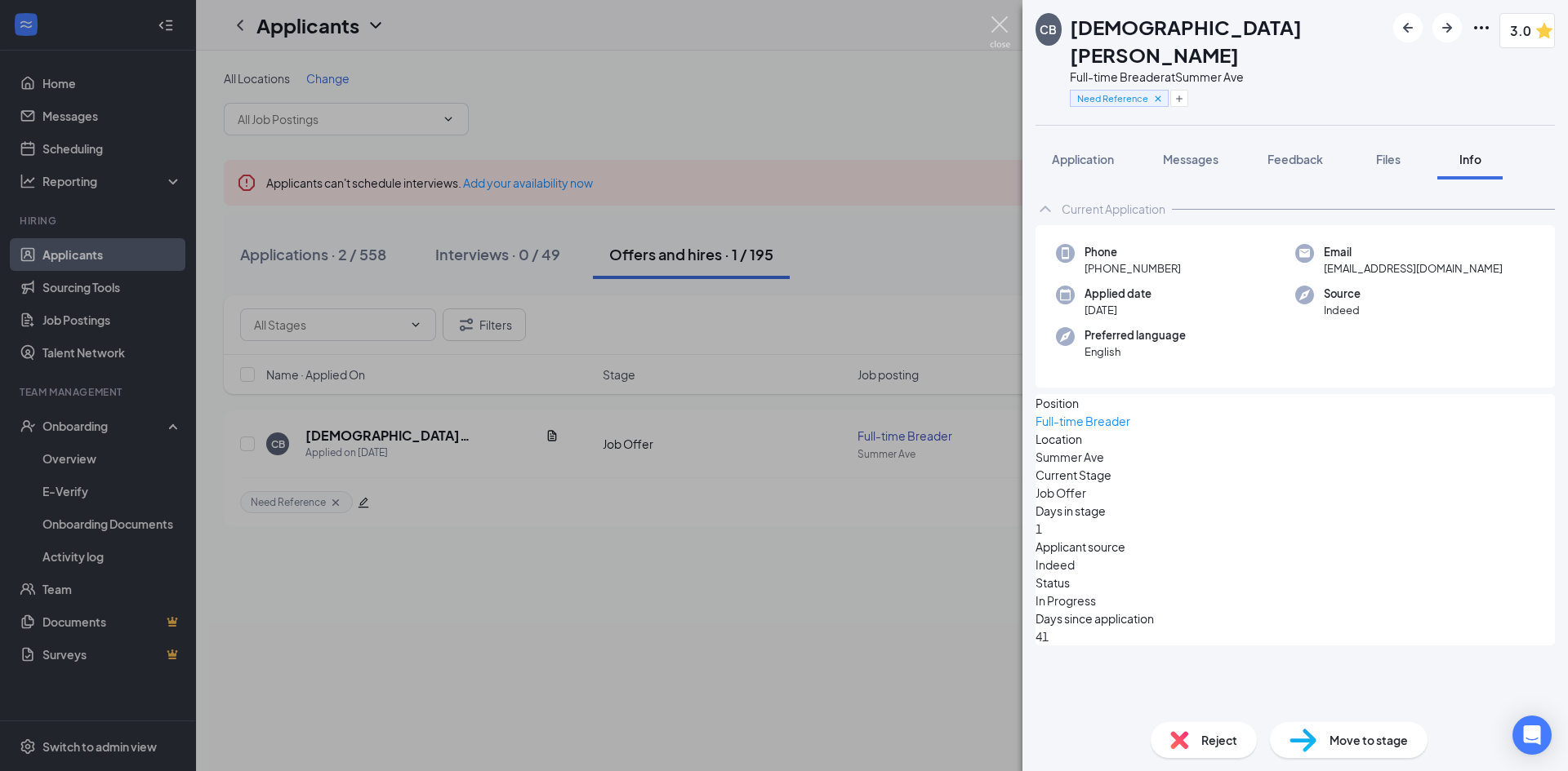
click at [1001, 30] on img at bounding box center [1000, 32] width 21 height 31
